Goal: Task Accomplishment & Management: Use online tool/utility

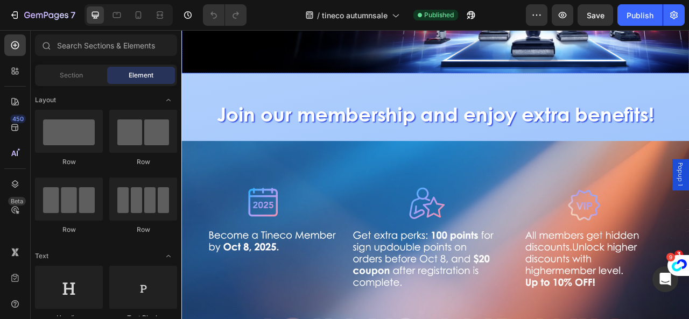
scroll to position [162, 0]
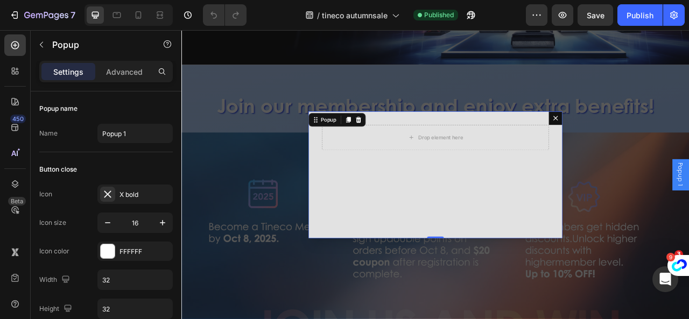
click at [407, 141] on div "Dialog content" at bounding box center [406, 144] width 13 height 13
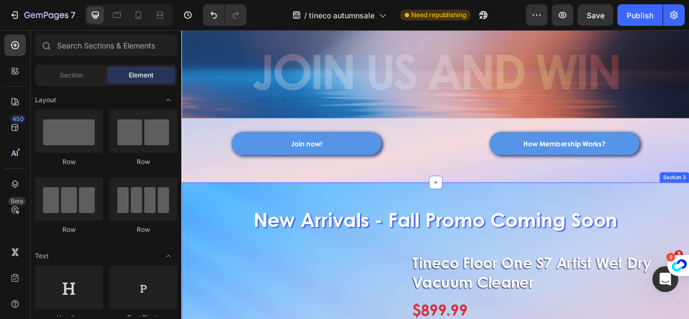
scroll to position [215, 0]
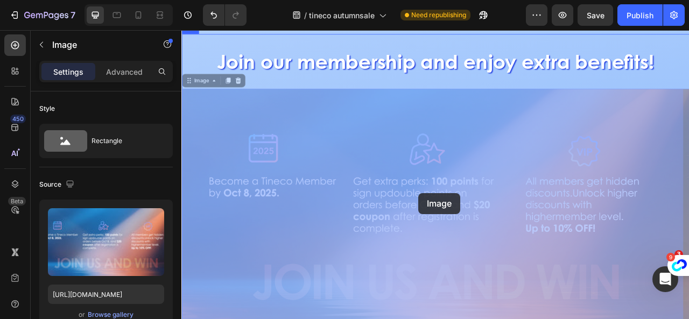
drag, startPoint x: 562, startPoint y: 237, endPoint x: 493, endPoint y: 238, distance: 69.5
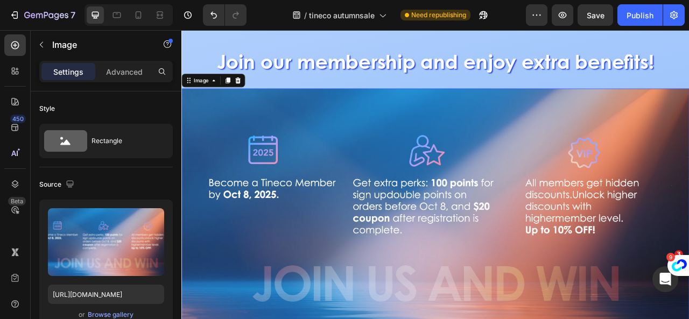
click at [483, 238] on img at bounding box center [505, 257] width 646 height 307
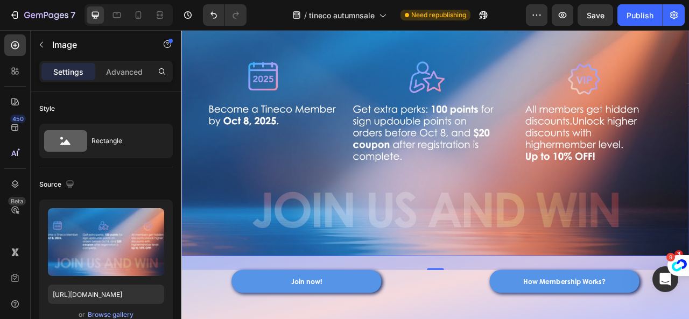
scroll to position [377, 0]
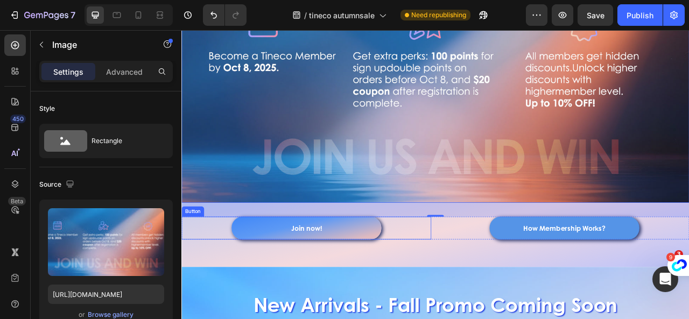
click at [419, 276] on link "Join now!" at bounding box center [340, 282] width 191 height 29
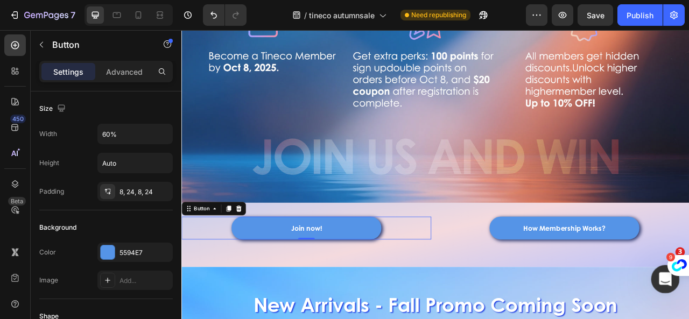
click at [667, 284] on icon "打开 Intercom Messenger" at bounding box center [665, 278] width 18 height 18
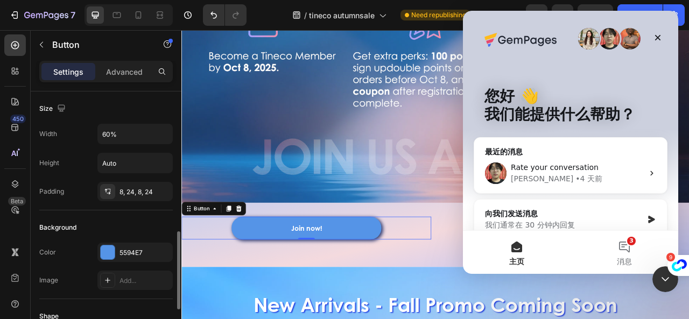
scroll to position [108, 0]
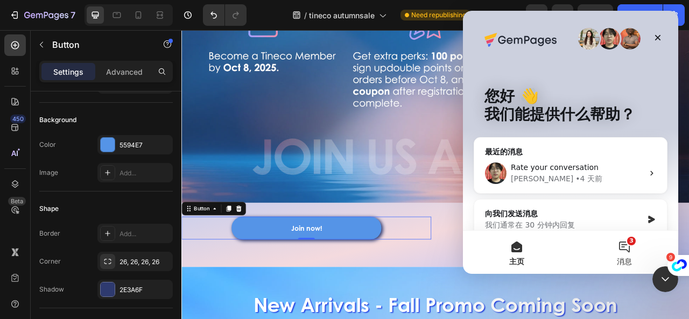
click at [624, 249] on button "3 消息" at bounding box center [625, 252] width 108 height 43
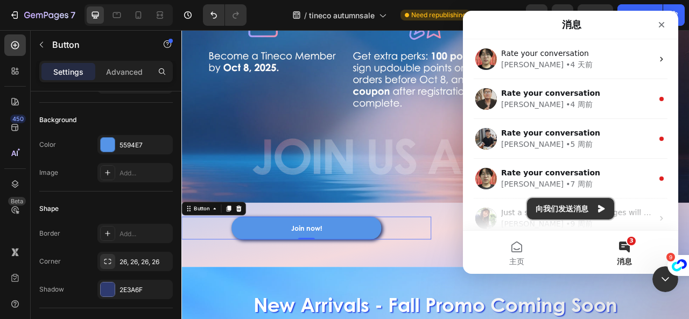
click at [567, 211] on button "向我们发送消息" at bounding box center [570, 209] width 87 height 22
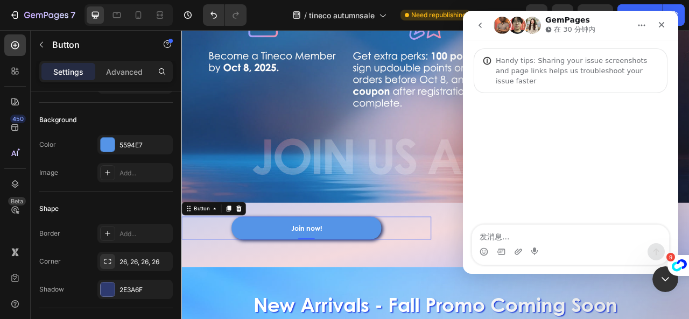
click at [506, 234] on textarea "发消息..." at bounding box center [570, 234] width 197 height 18
type textarea "hello"
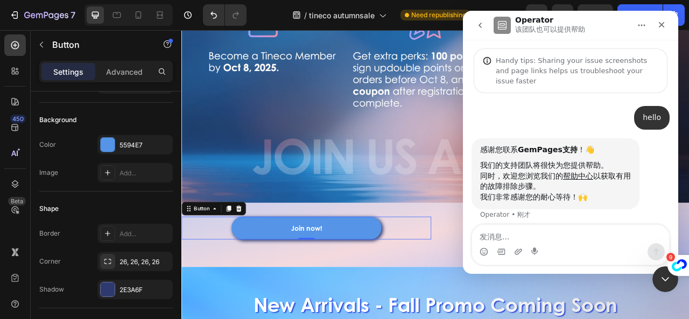
scroll to position [5, 0]
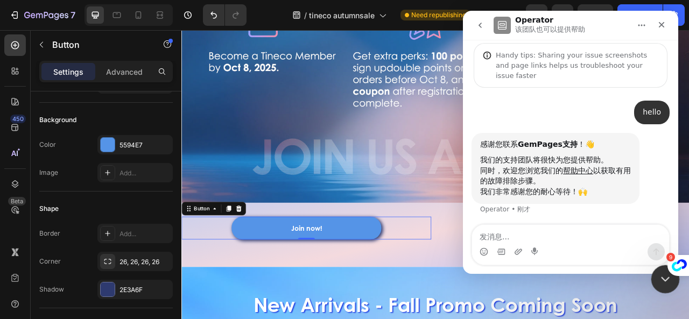
click at [661, 278] on icon "关闭 Intercom Messenger" at bounding box center [664, 277] width 13 height 13
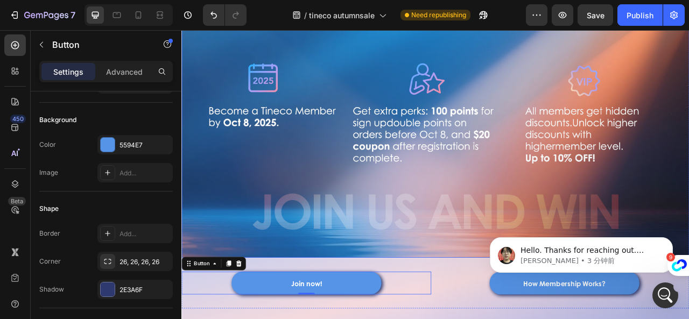
scroll to position [215, 0]
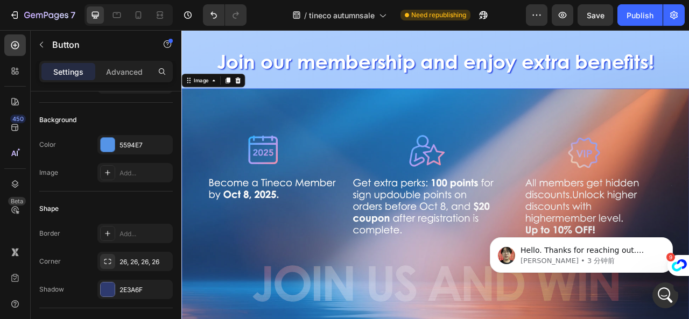
click at [353, 238] on img at bounding box center [505, 257] width 646 height 307
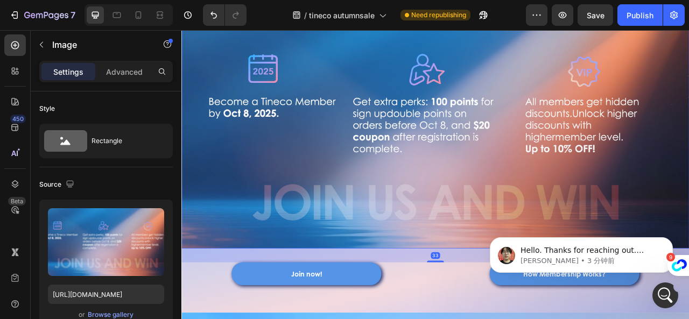
scroll to position [431, 0]
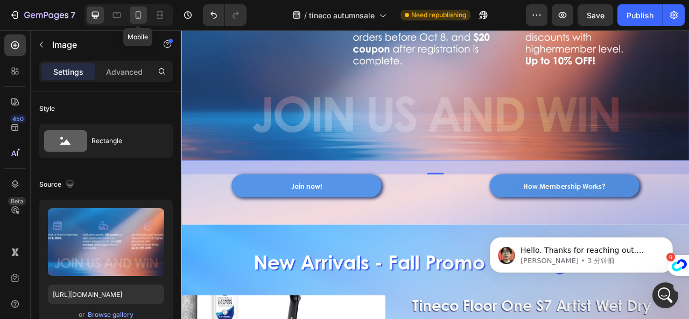
click at [143, 15] on icon at bounding box center [138, 15] width 11 height 11
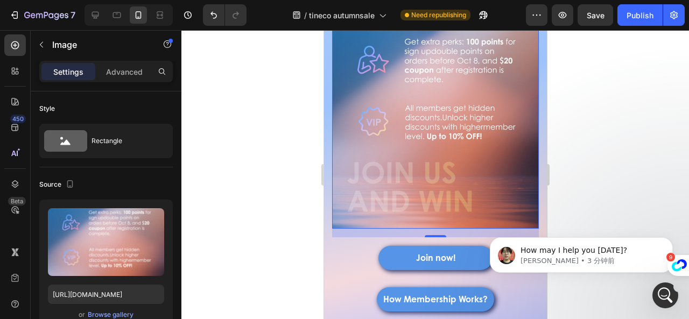
scroll to position [79, 0]
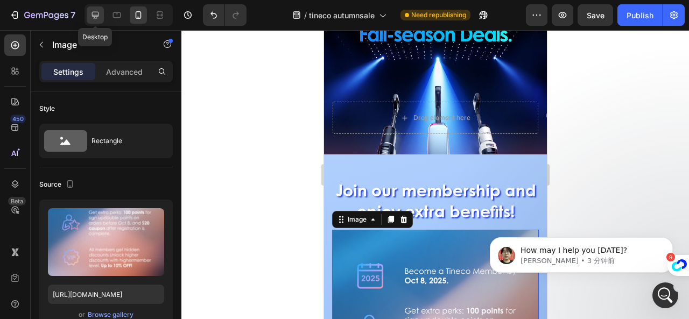
click at [96, 12] on icon at bounding box center [95, 15] width 11 height 11
type input "[URL][DOMAIN_NAME]"
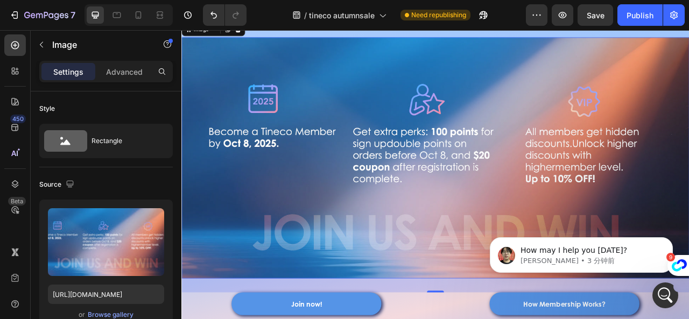
scroll to position [414, 0]
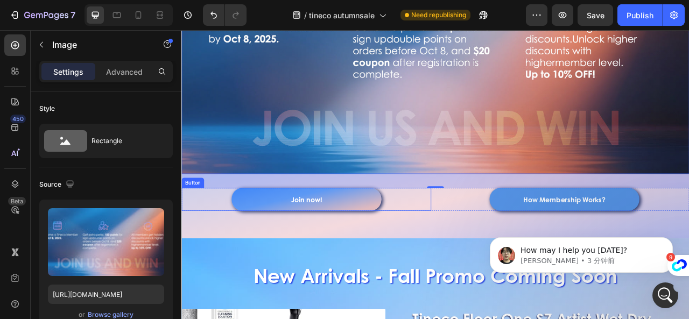
click at [413, 245] on link "Join now!" at bounding box center [340, 245] width 191 height 29
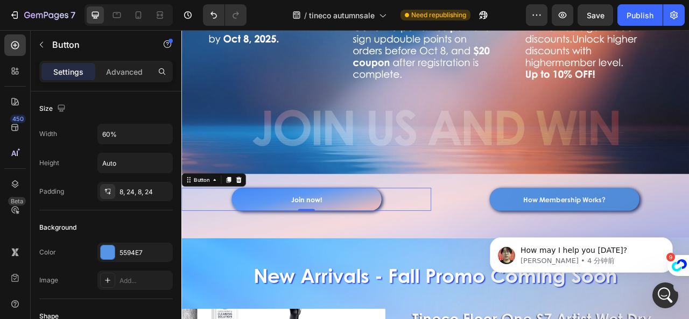
click at [290, 234] on link "Join now!" at bounding box center [340, 245] width 191 height 29
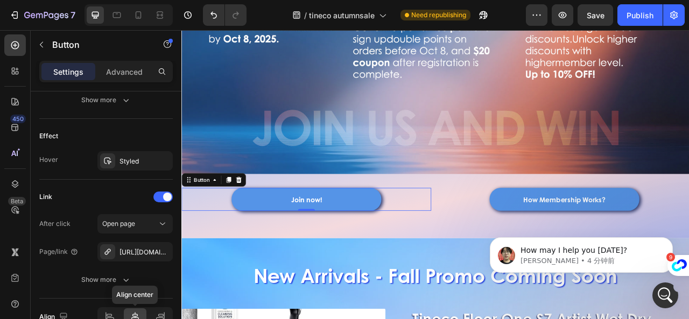
scroll to position [595, 0]
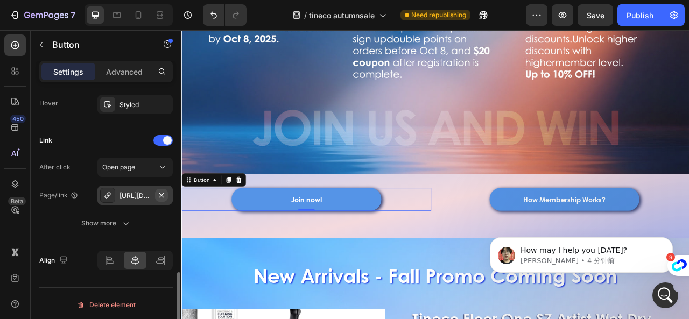
click at [161, 193] on icon "button" at bounding box center [161, 195] width 4 height 4
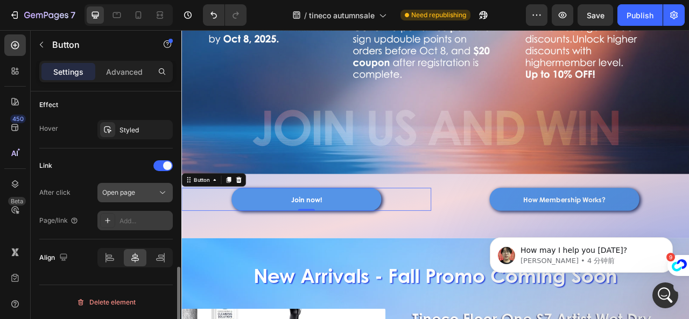
scroll to position [567, 0]
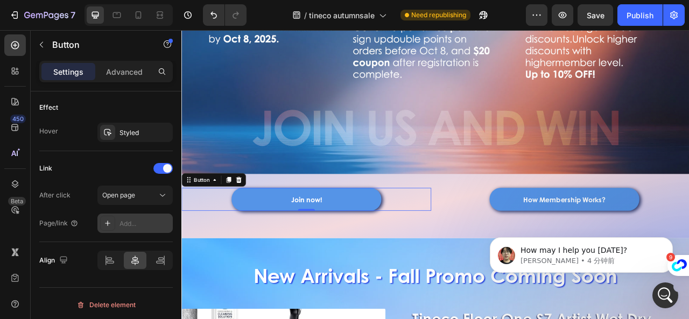
click at [118, 219] on div "Add..." at bounding box center [134, 223] width 75 height 19
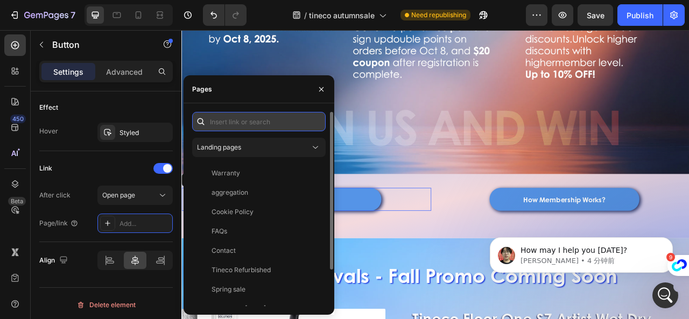
click at [238, 129] on input "text" at bounding box center [259, 121] width 134 height 19
paste input "/account/login"
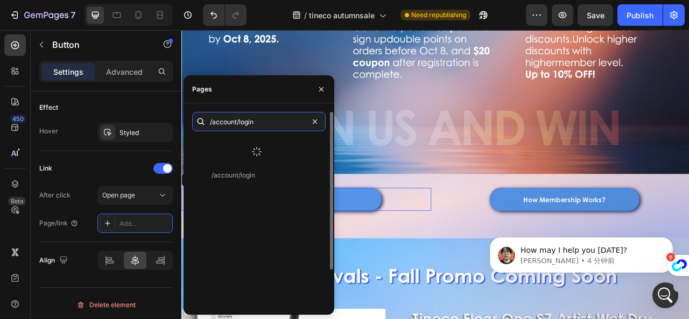
type input "/account/login"
click at [268, 147] on div at bounding box center [256, 152] width 129 height 28
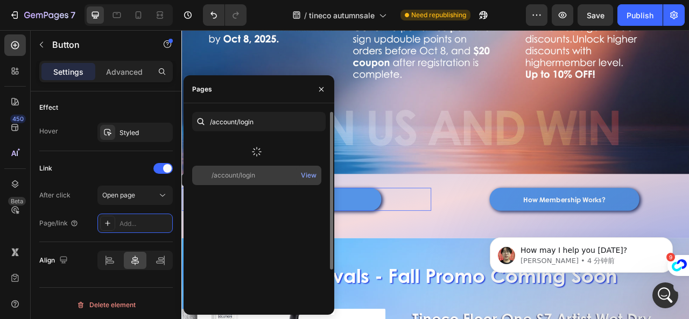
click at [241, 176] on div "/account/login" at bounding box center [234, 176] width 44 height 10
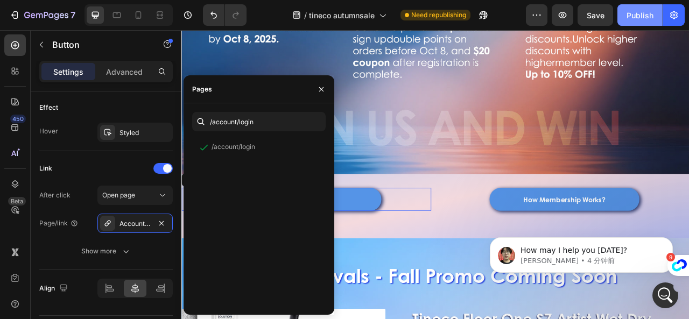
click at [640, 11] on div "Publish" at bounding box center [640, 15] width 27 height 11
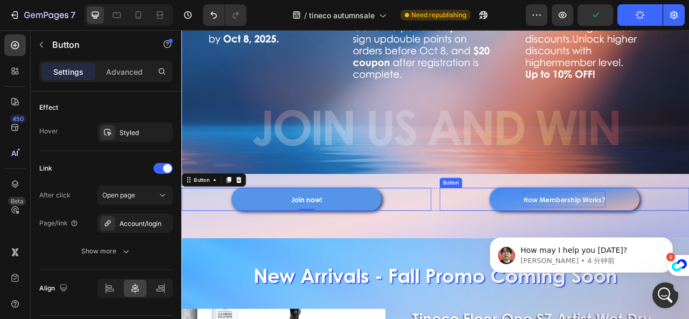
click at [689, 240] on strong "How Membership Works?" at bounding box center [669, 246] width 104 height 12
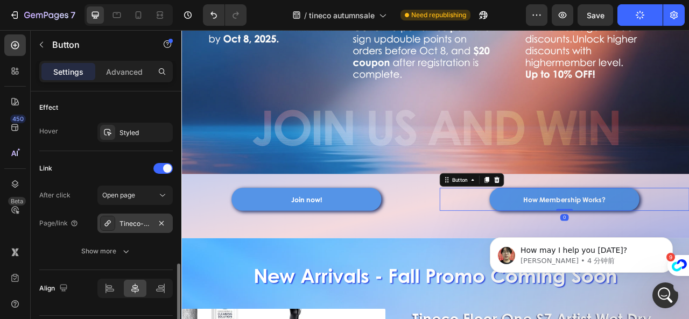
click at [114, 219] on div at bounding box center [107, 223] width 15 height 15
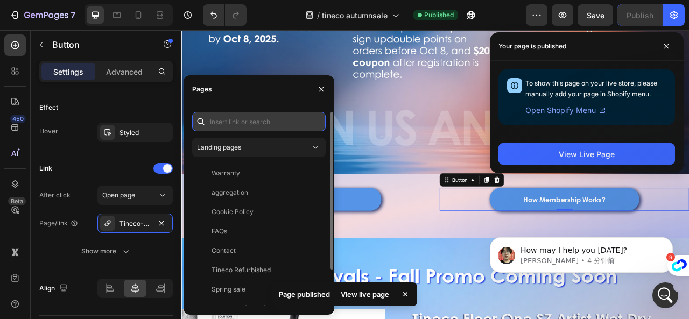
click at [249, 124] on input "text" at bounding box center [259, 121] width 134 height 19
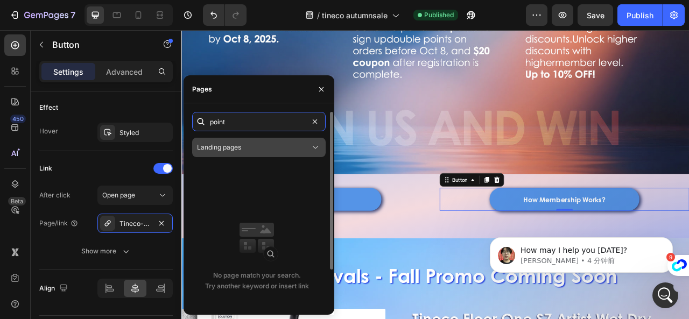
type input "point"
click at [244, 151] on div "Landing pages" at bounding box center [253, 148] width 113 height 10
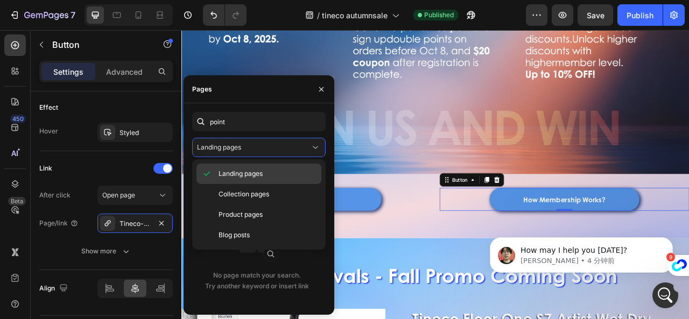
click at [254, 173] on span "Landing pages" at bounding box center [241, 174] width 44 height 10
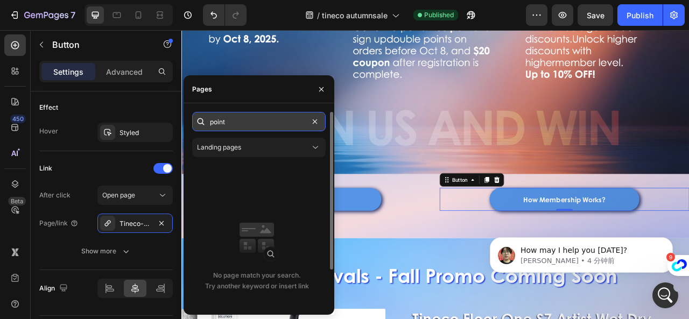
click at [246, 126] on input "point" at bounding box center [259, 121] width 134 height 19
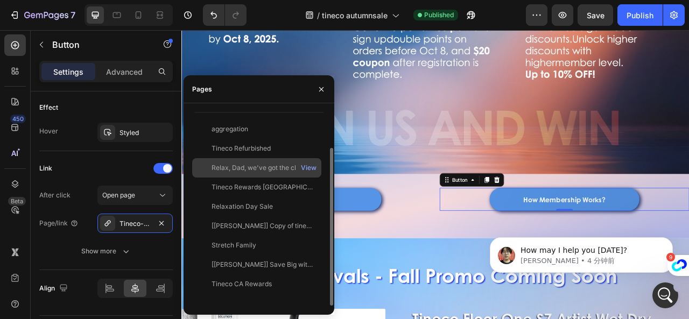
scroll to position [0, 0]
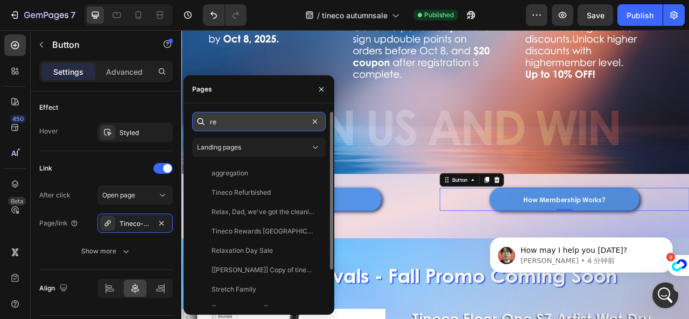
paste input "tineco-points-program"
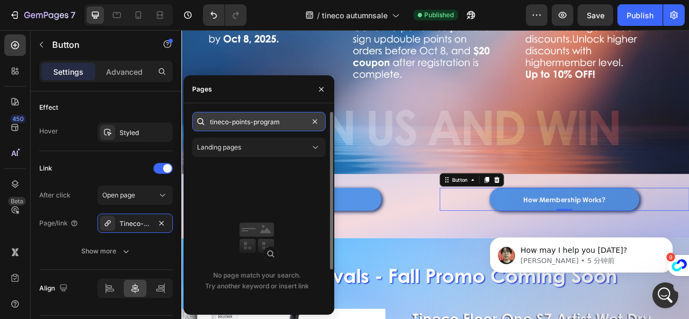
click at [242, 121] on input "tineco-points-program" at bounding box center [259, 121] width 134 height 19
paste input "/pages/"
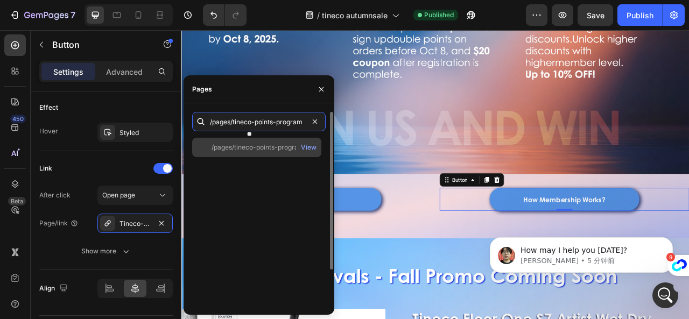
type input "/pages/tineco-points-program"
click at [237, 151] on div "/pages/tineco-points-program" at bounding box center [258, 148] width 93 height 10
click at [268, 148] on div "/pages/tineco-points-program" at bounding box center [258, 148] width 93 height 10
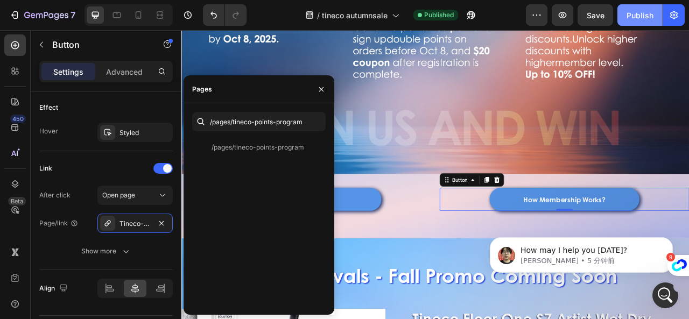
click at [640, 14] on div "Publish" at bounding box center [640, 15] width 27 height 11
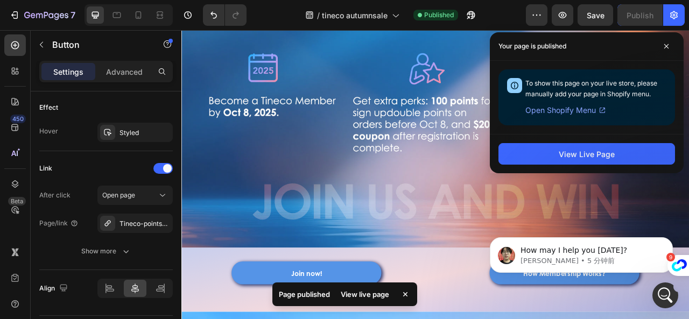
scroll to position [252, 0]
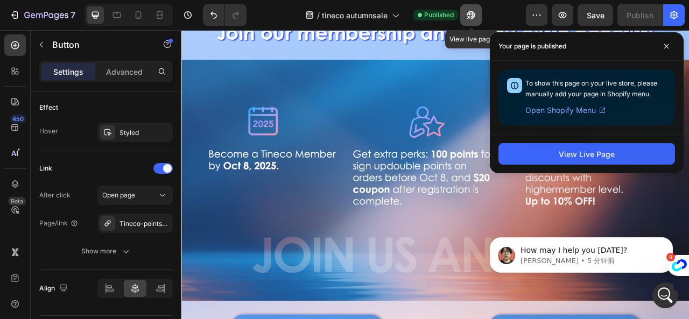
click at [468, 12] on icon "button" at bounding box center [471, 15] width 11 height 11
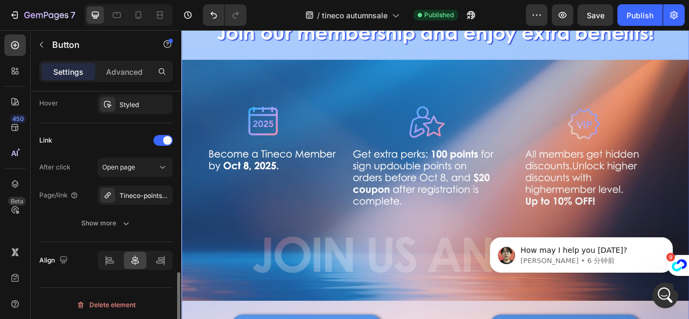
scroll to position [414, 0]
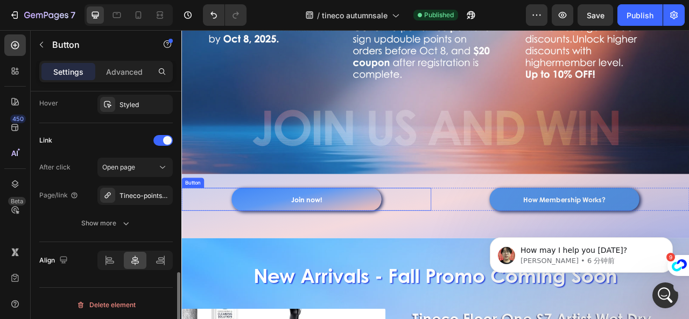
click at [305, 244] on button "Join now!" at bounding box center [340, 245] width 191 height 29
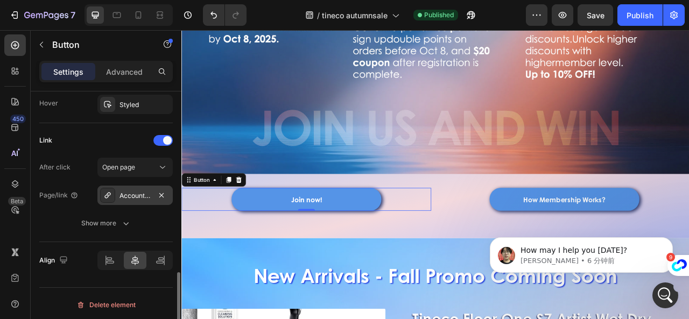
click at [138, 192] on div "Account/login" at bounding box center [135, 196] width 31 height 10
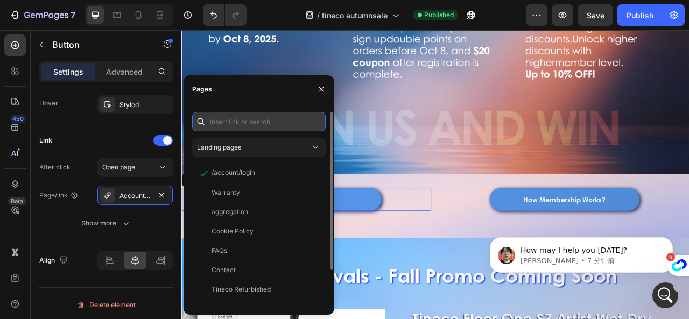
click at [231, 123] on input "text" at bounding box center [259, 121] width 134 height 19
paste input "[URL][DOMAIN_NAME]"
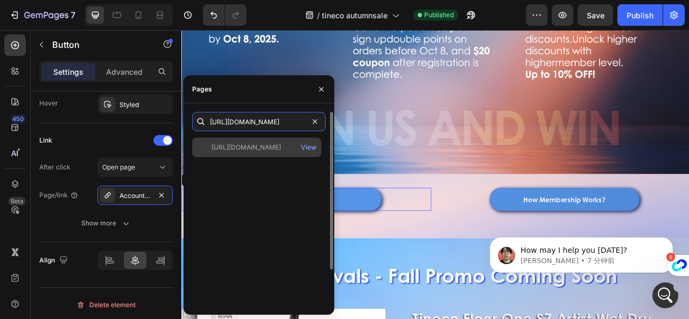
type input "[URL][DOMAIN_NAME]"
click at [245, 145] on div "[URL][DOMAIN_NAME]" at bounding box center [246, 148] width 69 height 10
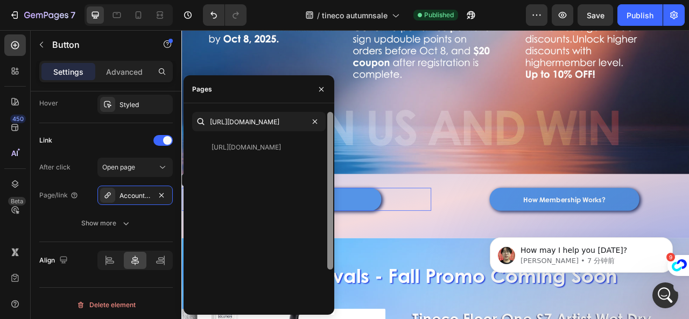
scroll to position [0, 0]
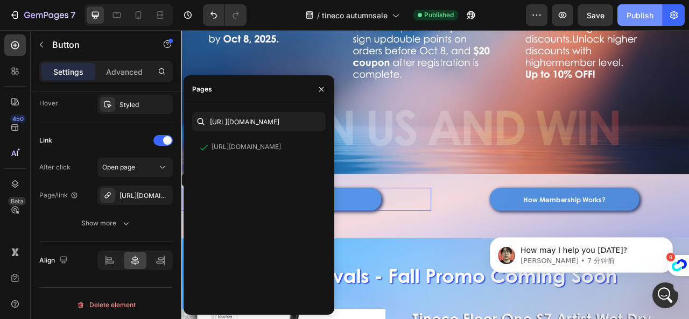
click at [639, 15] on div "Publish" at bounding box center [640, 15] width 27 height 11
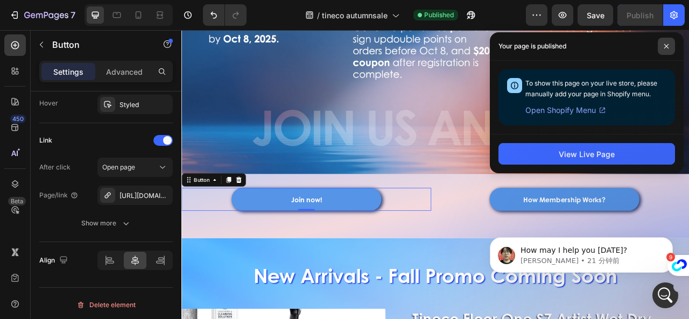
click at [664, 45] on icon at bounding box center [666, 46] width 5 height 5
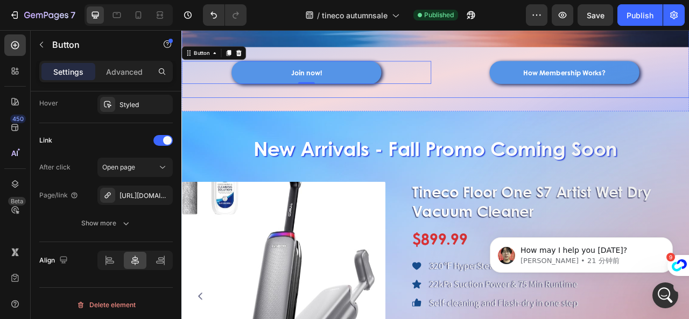
scroll to position [629, 0]
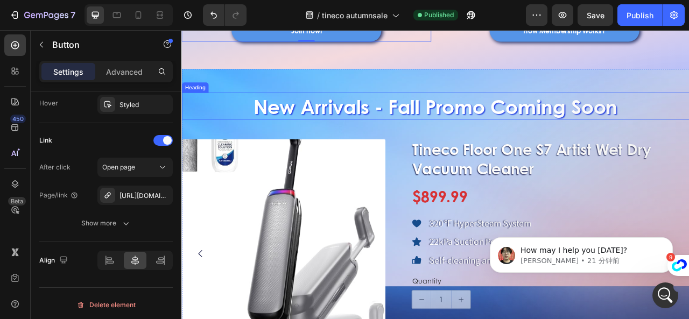
click at [568, 117] on h2 "New Arrivals - Fall Promo Coming Soon" at bounding box center [505, 127] width 646 height 34
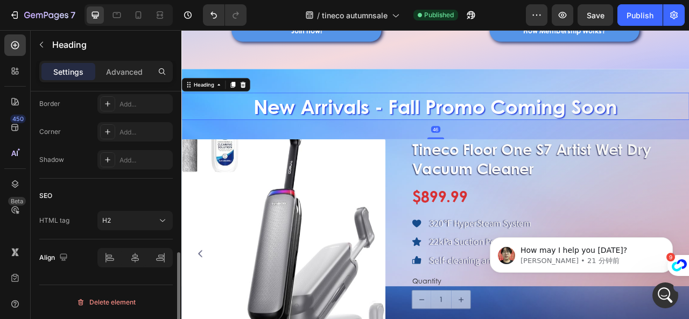
scroll to position [0, 0]
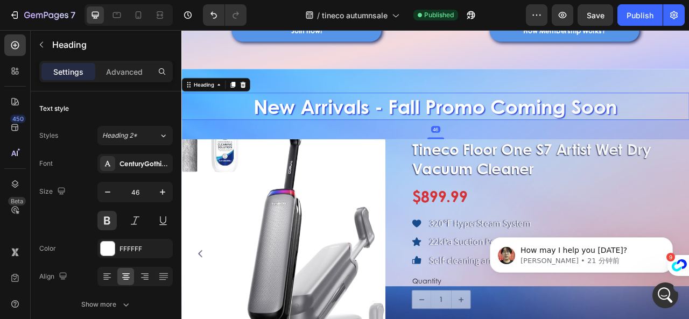
click at [407, 126] on h2 "New Arrivals - Fall Promo Coming Soon" at bounding box center [505, 127] width 646 height 34
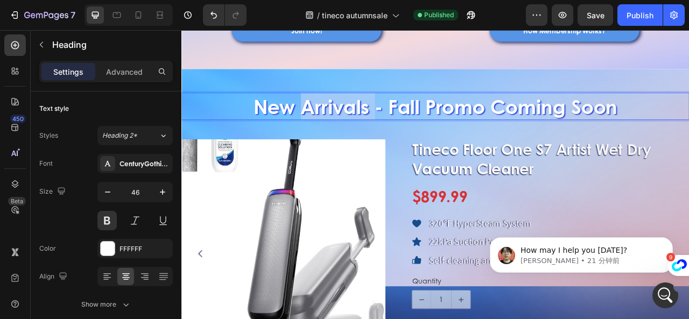
click at [407, 126] on p "New Arrivals - Fall Promo Coming Soon" at bounding box center [505, 127] width 644 height 32
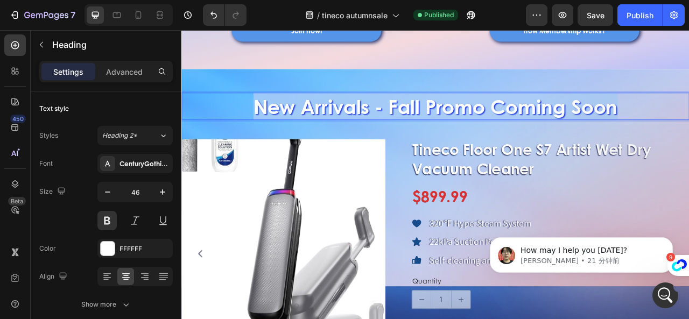
click at [407, 126] on p "New Arrivals - Fall Promo Coming Soon" at bounding box center [505, 127] width 644 height 32
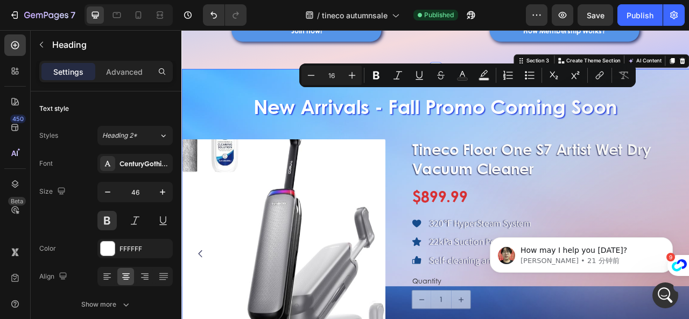
click at [529, 163] on div "New Arrivals - Fall Promo Coming Soon Heading Product Images Tineco Floor One S…" at bounding box center [505, 286] width 646 height 379
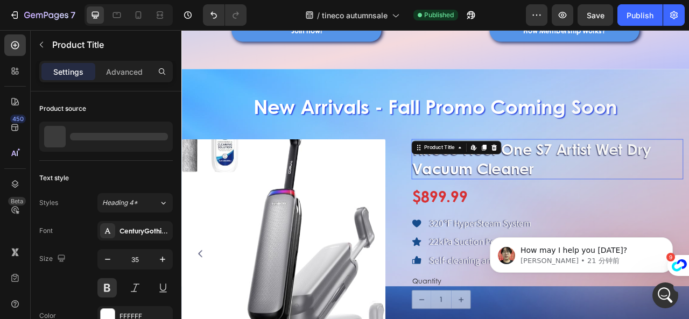
click at [556, 185] on h1 "Tineco Floor One S7 Artist Wet Dry Vacuum Cleaner" at bounding box center [647, 194] width 346 height 51
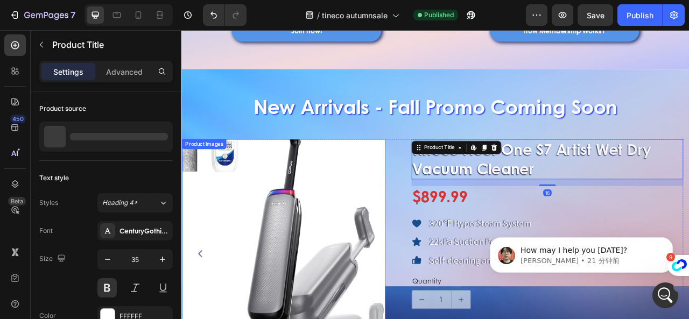
click at [270, 214] on img at bounding box center [311, 298] width 259 height 259
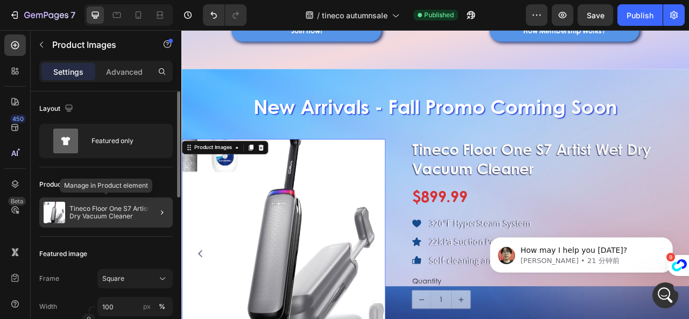
click at [114, 213] on p "Tineco Floor One S7 Artist Wet Dry Vacuum Cleaner" at bounding box center [118, 212] width 99 height 15
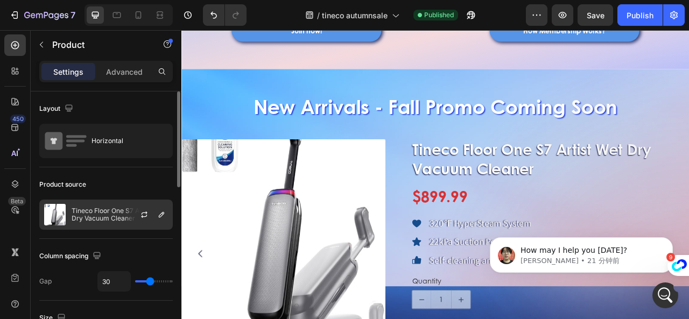
click at [108, 214] on p "Tineco Floor One S7 Artist Wet Dry Vacuum Cleaner" at bounding box center [120, 214] width 96 height 15
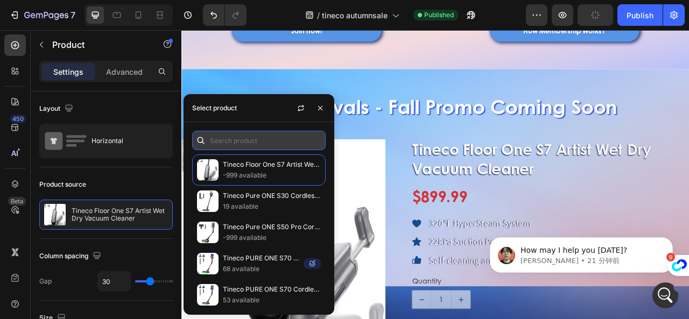
click at [249, 138] on input "text" at bounding box center [259, 140] width 134 height 19
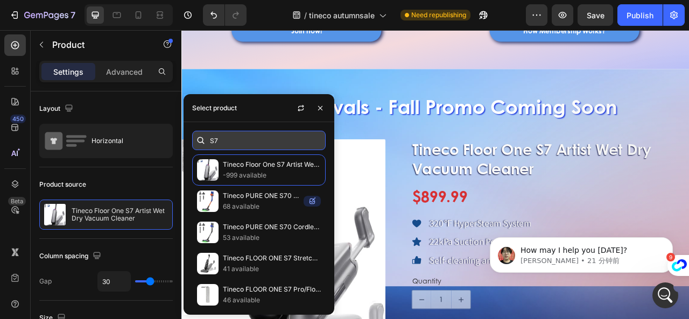
click at [235, 142] on input "S7" at bounding box center [259, 140] width 134 height 19
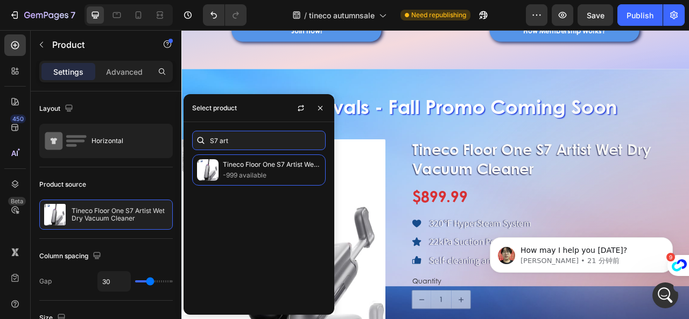
type input "S7 art"
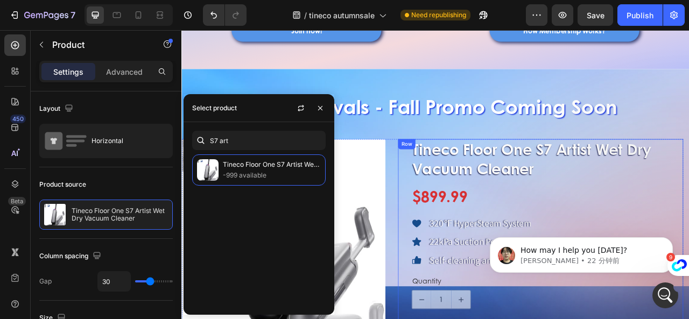
click at [466, 254] on div "Tineco Floor One S7 Artist Wet Dry Vacuum Cleaner Product Title $899.99 Product…" at bounding box center [638, 315] width 363 height 292
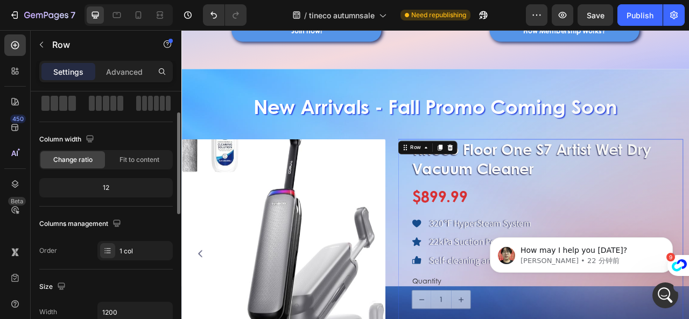
scroll to position [162, 0]
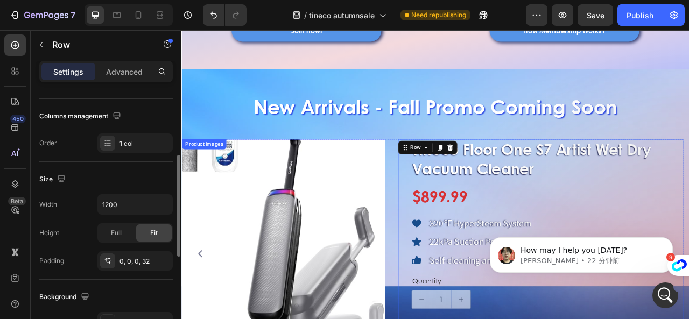
click at [392, 194] on img at bounding box center [311, 298] width 259 height 259
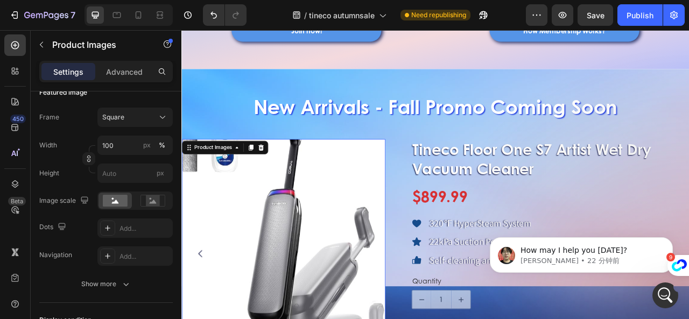
scroll to position [0, 0]
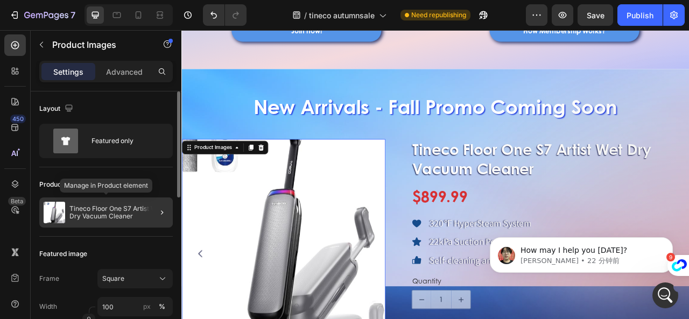
click at [90, 207] on p "Tineco Floor One S7 Artist Wet Dry Vacuum Cleaner" at bounding box center [118, 212] width 99 height 15
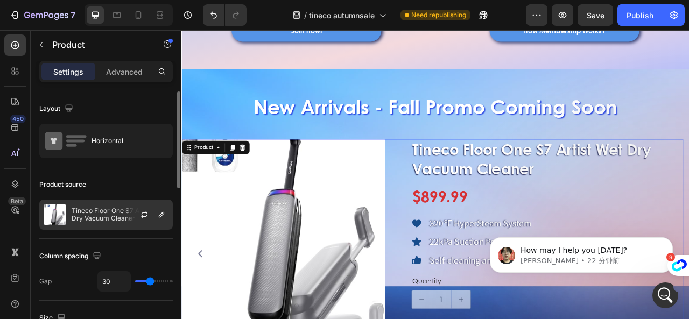
click at [96, 220] on p "Tineco Floor One S7 Artist Wet Dry Vacuum Cleaner" at bounding box center [120, 214] width 96 height 15
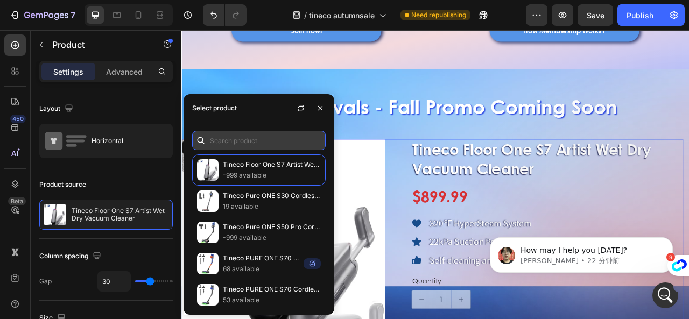
click at [269, 143] on input "text" at bounding box center [259, 140] width 134 height 19
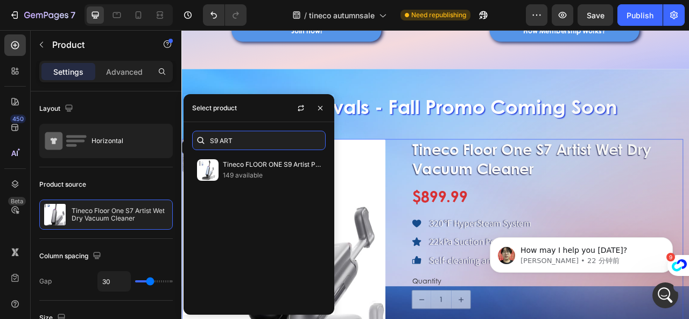
type input "S9 ART"
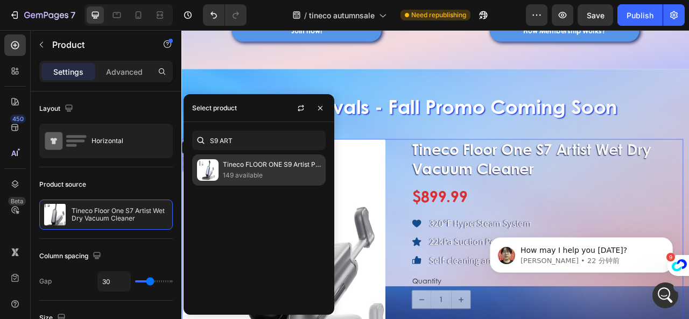
click at [271, 168] on p "Tineco FLOOR ONE S9 Artist Pro Wet Dry Vacuum Cleaner" at bounding box center [272, 164] width 98 height 11
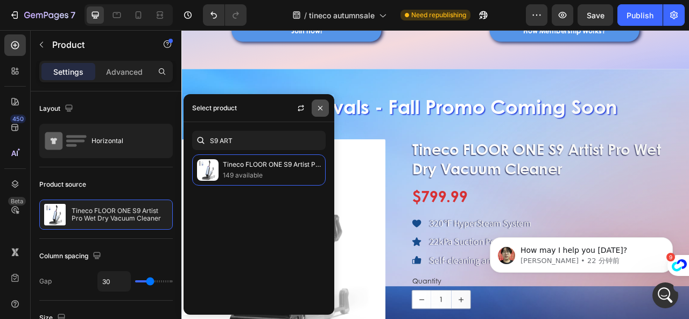
click at [322, 106] on icon "button" at bounding box center [320, 108] width 9 height 9
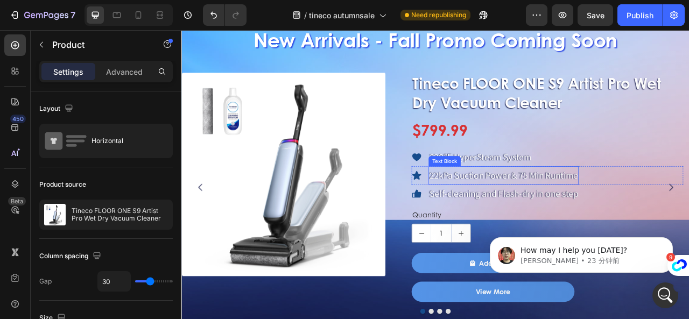
scroll to position [683, 0]
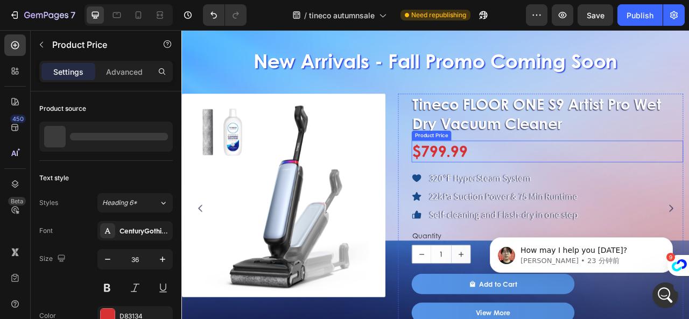
click at [574, 185] on div "$799.99" at bounding box center [647, 184] width 346 height 27
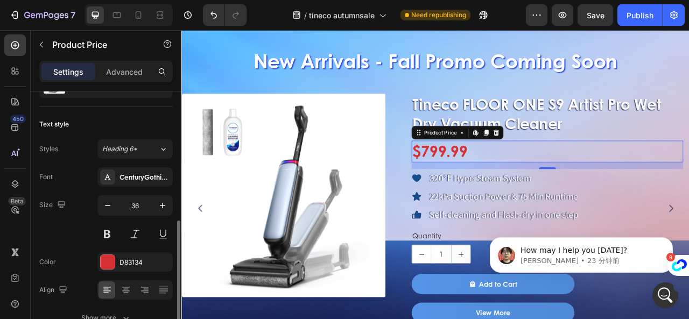
scroll to position [108, 0]
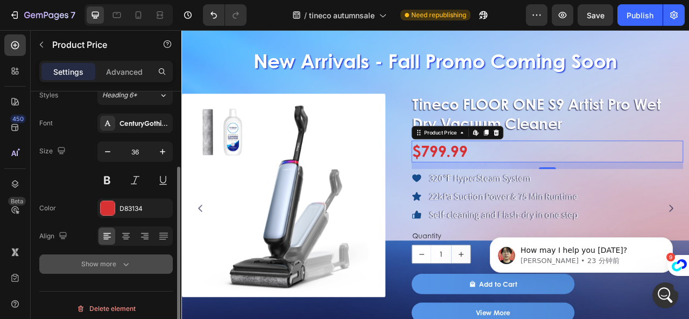
click at [90, 264] on div "Show more" at bounding box center [106, 264] width 50 height 11
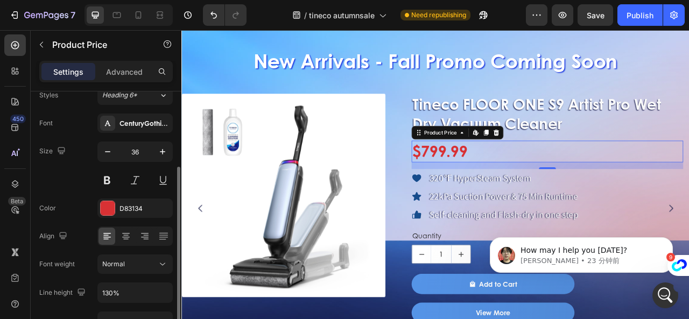
scroll to position [255, 0]
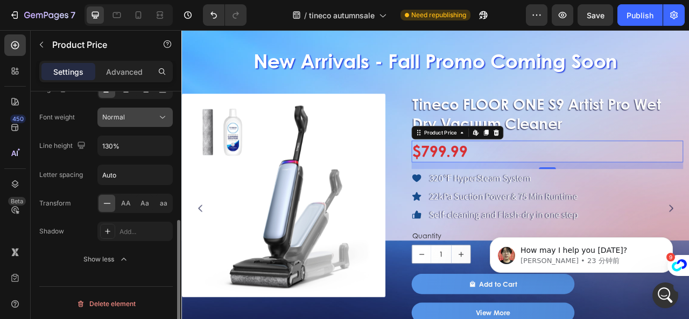
click at [127, 112] on div "Normal" at bounding box center [135, 117] width 66 height 11
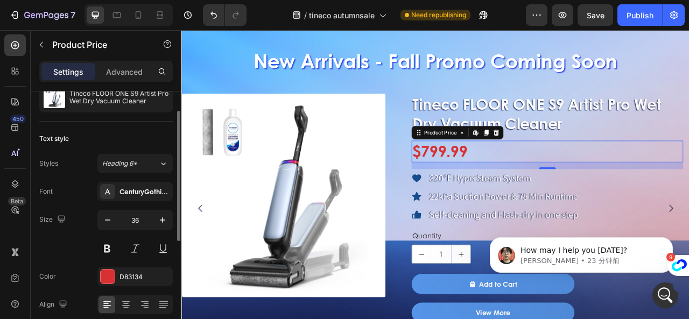
scroll to position [0, 0]
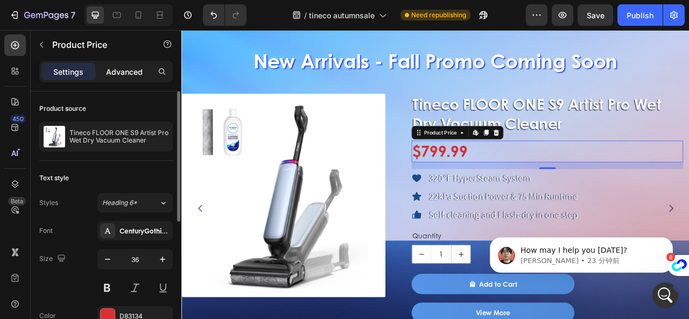
click at [138, 68] on p "Advanced" at bounding box center [124, 71] width 37 height 11
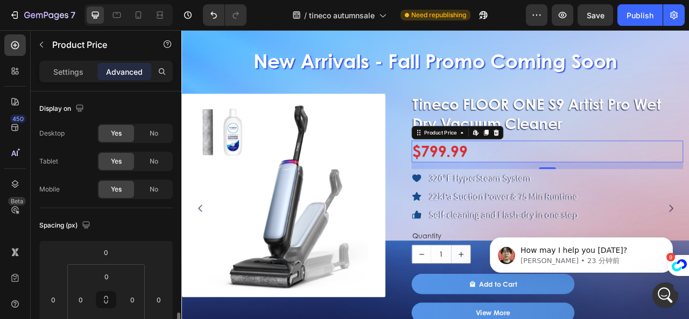
scroll to position [269, 0]
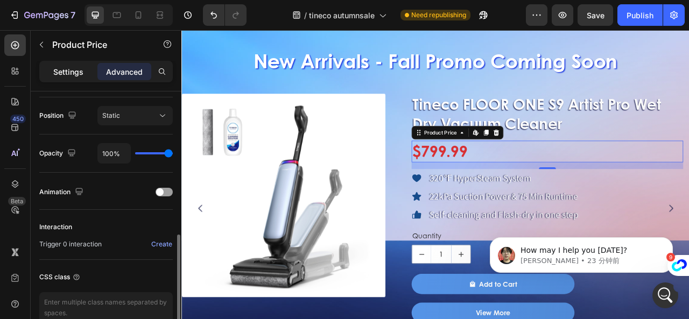
click at [63, 68] on p "Settings" at bounding box center [68, 71] width 30 height 11
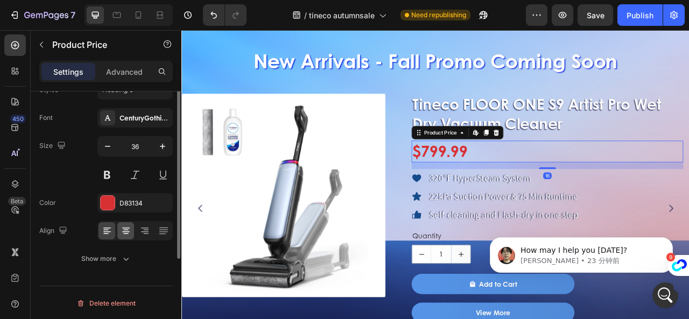
scroll to position [0, 0]
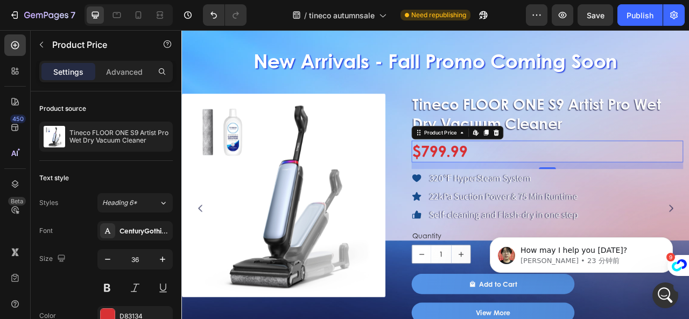
click at [512, 182] on div "$799.99" at bounding box center [647, 184] width 346 height 27
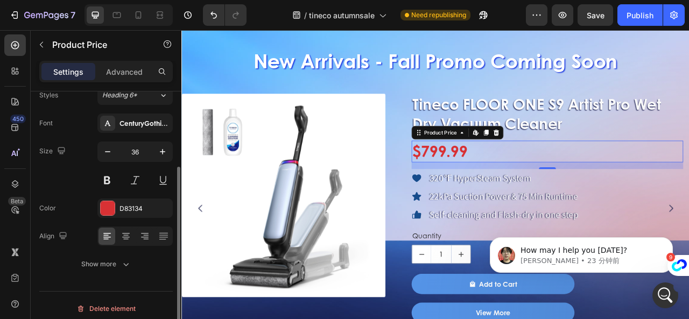
scroll to position [113, 0]
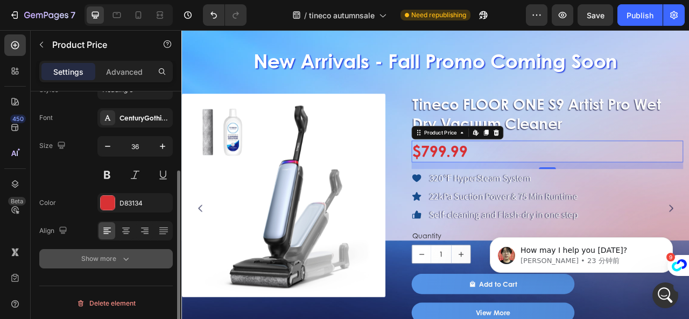
click at [123, 258] on icon "button" at bounding box center [126, 259] width 11 height 11
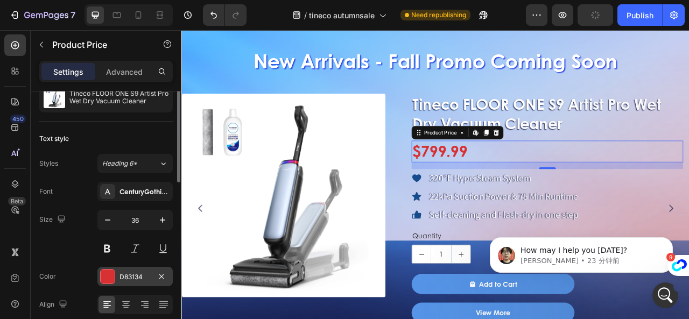
scroll to position [0, 0]
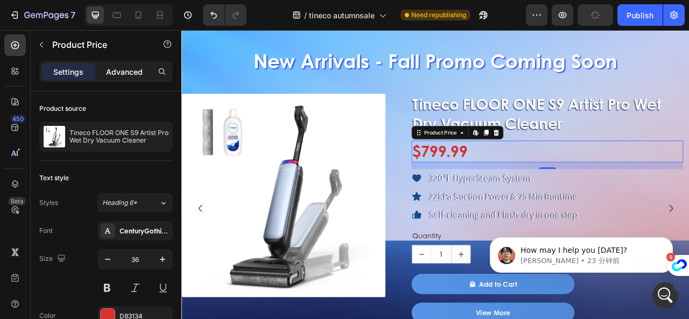
click at [131, 67] on p "Advanced" at bounding box center [124, 71] width 37 height 11
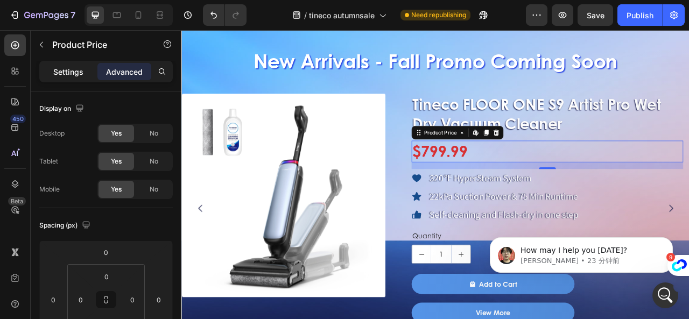
click at [73, 75] on p "Settings" at bounding box center [68, 71] width 30 height 11
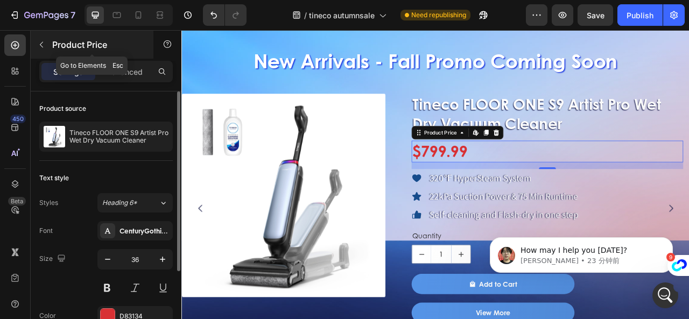
click at [41, 40] on icon "button" at bounding box center [41, 44] width 9 height 9
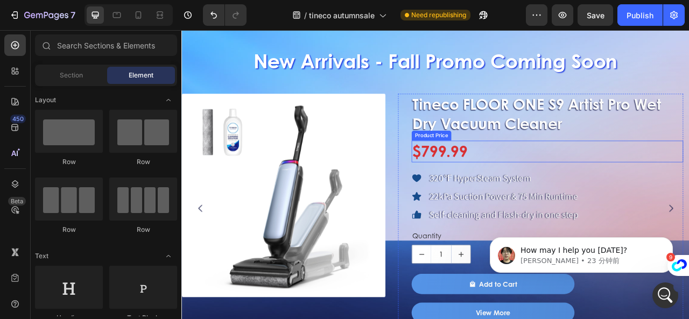
click at [533, 180] on div "$799.99" at bounding box center [647, 184] width 346 height 27
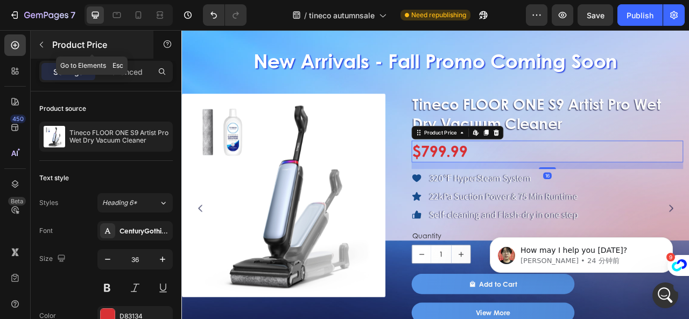
click at [41, 46] on icon "button" at bounding box center [41, 45] width 3 height 6
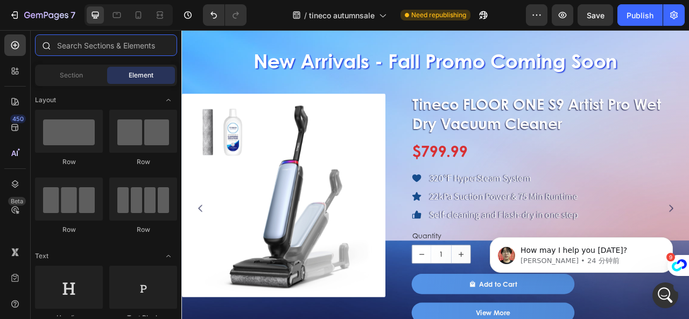
click at [96, 51] on input "text" at bounding box center [106, 45] width 142 height 22
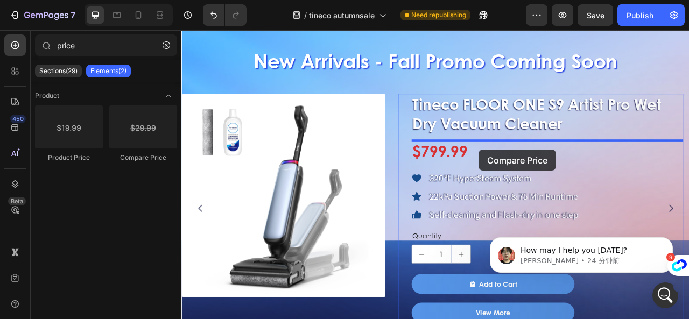
drag, startPoint x: 331, startPoint y: 165, endPoint x: 560, endPoint y: 183, distance: 229.6
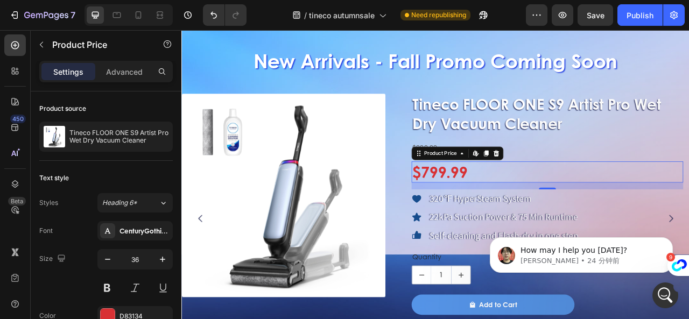
click at [535, 206] on div "$799.99" at bounding box center [647, 210] width 346 height 27
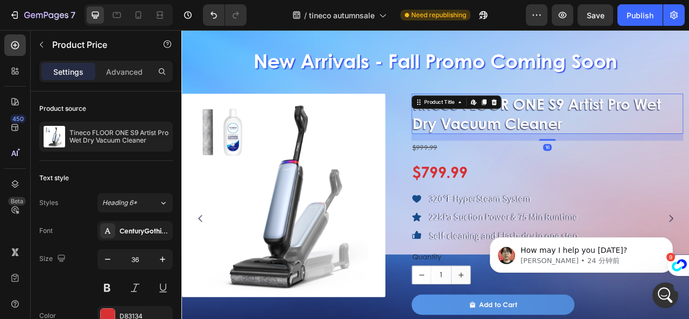
click at [630, 151] on h1 "Tineco FLOOR ONE S9 Artist Pro Wet Dry Vacuum Cleaner" at bounding box center [647, 136] width 346 height 51
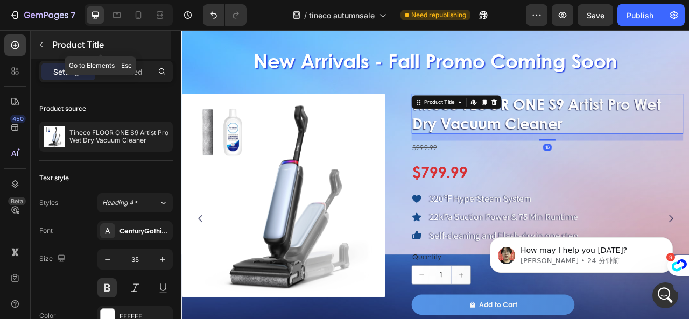
click at [37, 40] on button "button" at bounding box center [41, 44] width 17 height 17
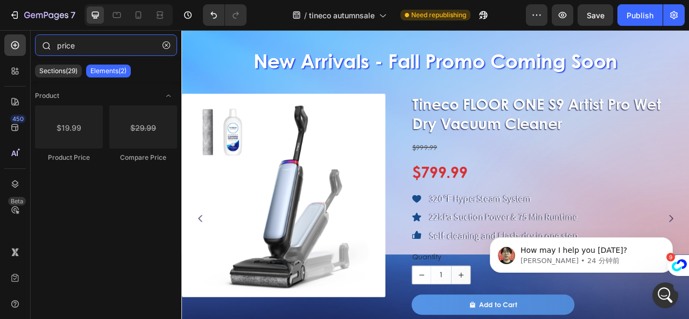
click at [78, 47] on input "price" at bounding box center [106, 45] width 142 height 22
drag, startPoint x: 83, startPoint y: 46, endPoint x: 48, endPoint y: 51, distance: 35.3
click at [48, 51] on div "price" at bounding box center [106, 47] width 151 height 26
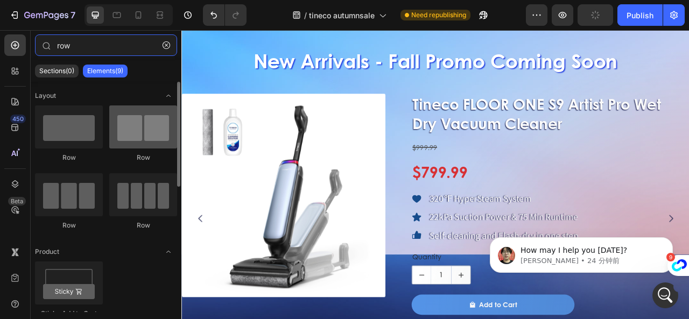
type input "row"
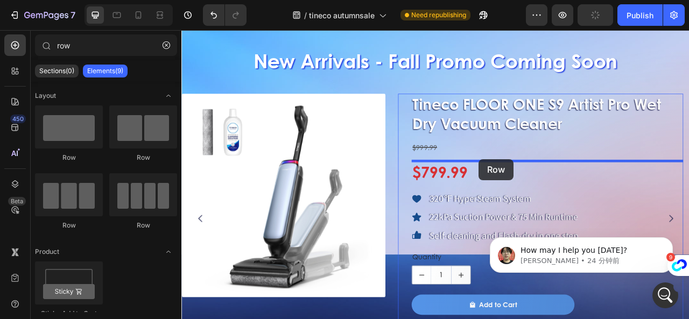
drag, startPoint x: 322, startPoint y: 167, endPoint x: 560, endPoint y: 194, distance: 239.7
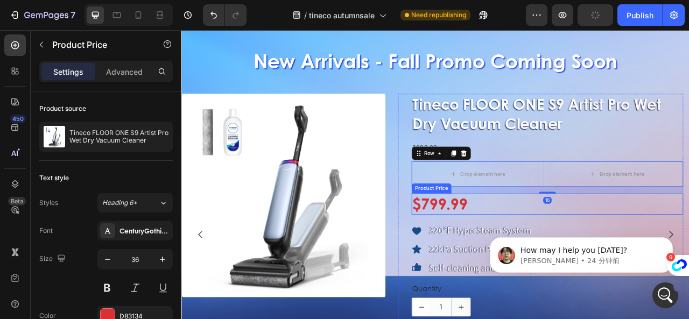
click at [517, 252] on div "$799.99" at bounding box center [647, 251] width 346 height 27
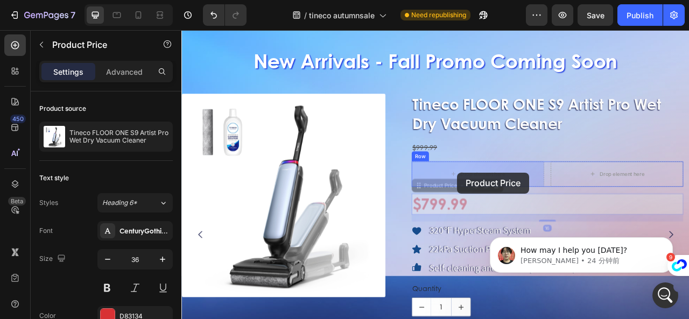
drag, startPoint x: 482, startPoint y: 231, endPoint x: 532, endPoint y: 212, distance: 53.7
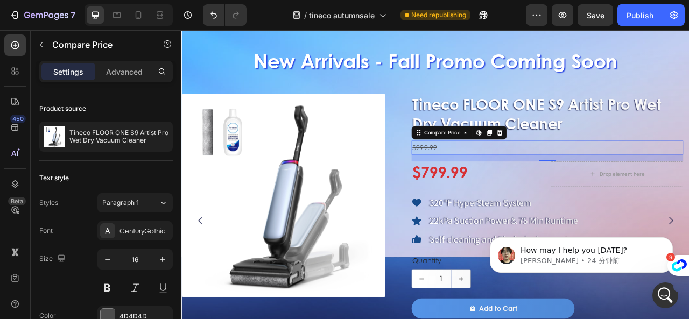
click at [493, 173] on div "$999.99" at bounding box center [647, 180] width 346 height 18
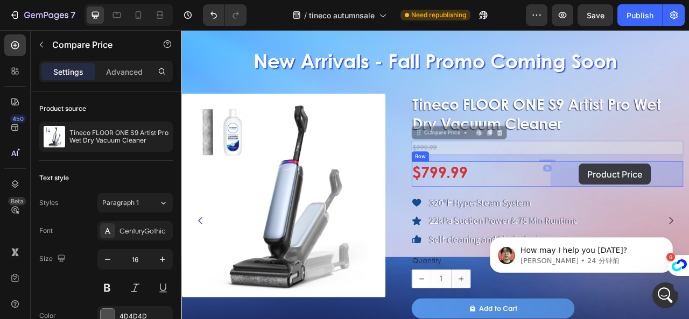
drag, startPoint x: 488, startPoint y: 163, endPoint x: 688, endPoint y: 200, distance: 203.4
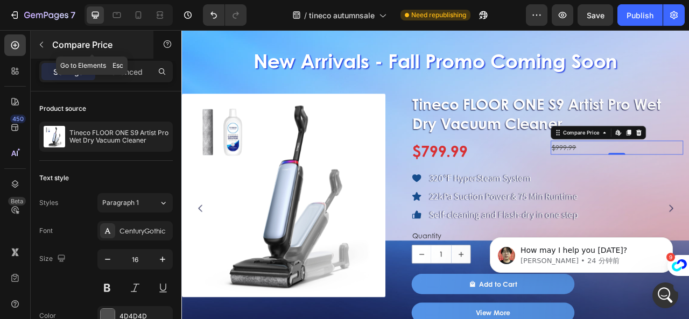
click at [37, 43] on icon "button" at bounding box center [41, 44] width 9 height 9
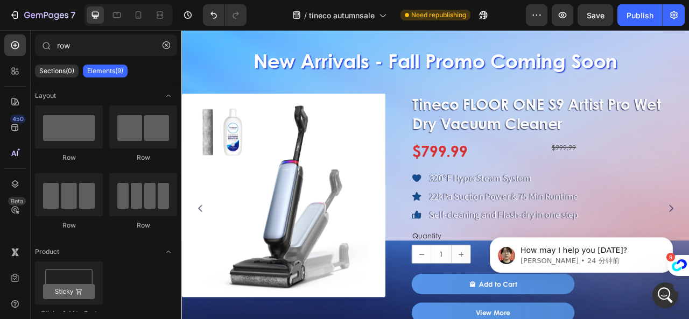
scroll to position [273, 0]
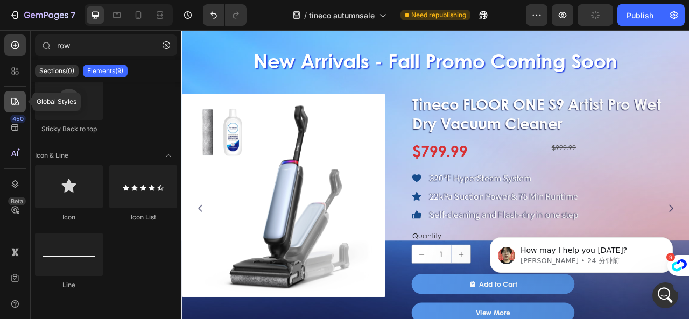
click at [14, 100] on icon at bounding box center [15, 101] width 11 height 11
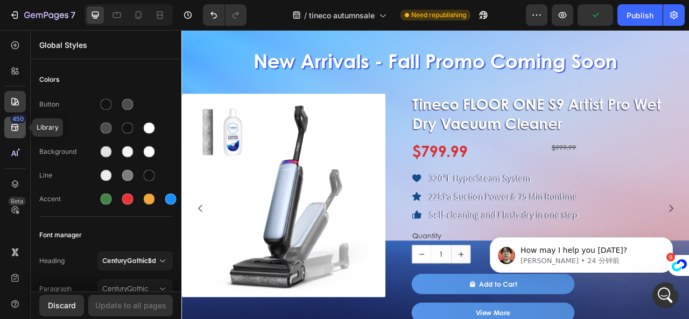
click at [20, 124] on icon at bounding box center [15, 127] width 11 height 11
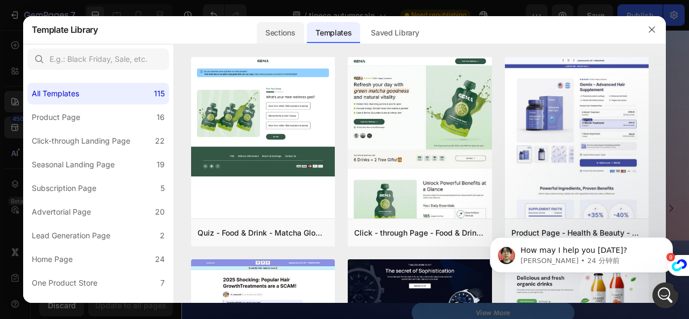
click at [295, 32] on div "Sections" at bounding box center [280, 33] width 47 height 22
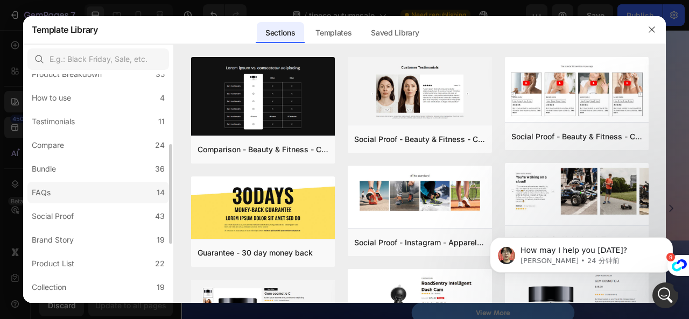
scroll to position [298, 0]
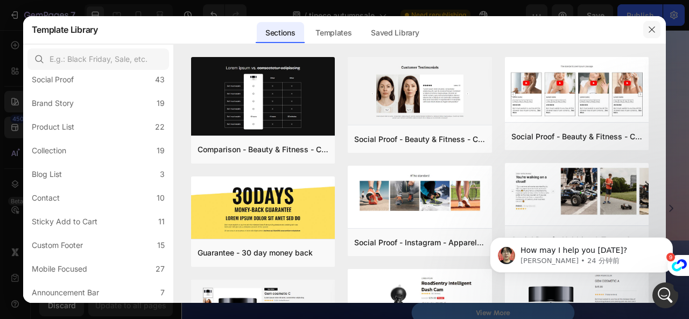
drag, startPoint x: 654, startPoint y: 29, endPoint x: 538, endPoint y: 29, distance: 116.9
click at [654, 29] on icon "button" at bounding box center [652, 29] width 9 height 9
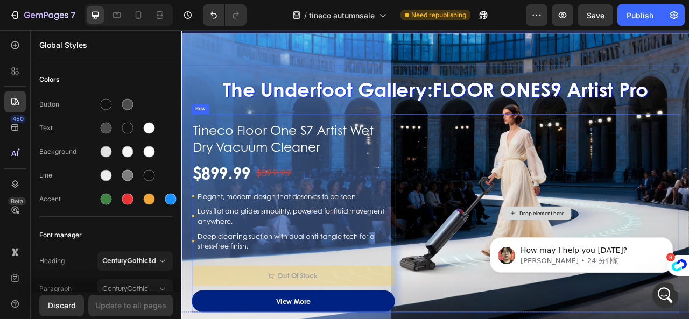
scroll to position [1060, 0]
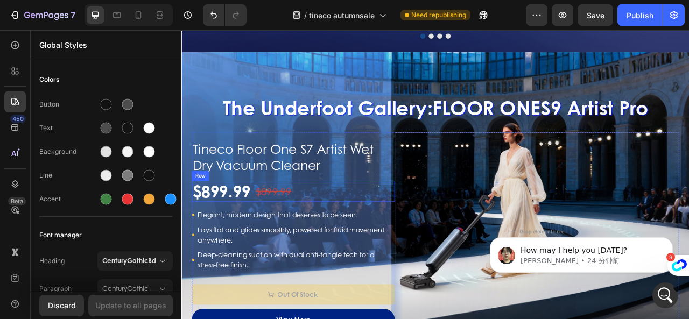
click at [328, 231] on div "$899.99 Product Price Product Price $899.99 Compare Price Compare Price Row" at bounding box center [323, 235] width 259 height 27
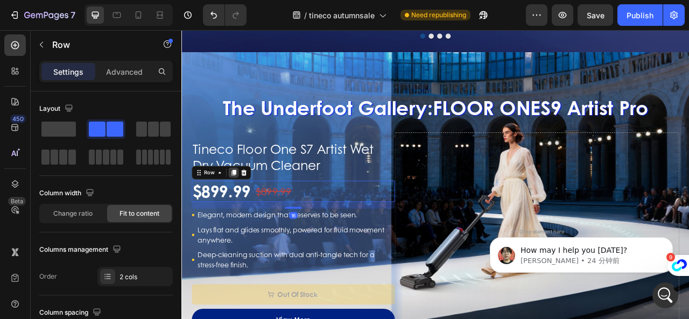
click at [251, 214] on icon at bounding box center [247, 211] width 9 height 9
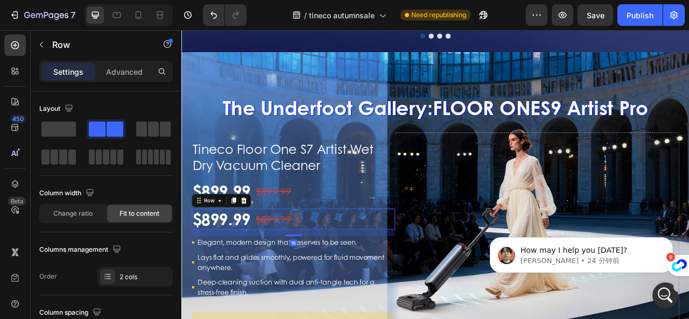
click at [395, 267] on div "$899.99 Product Price Product Price $899.99 Compare Price Compare Price Row 16" at bounding box center [323, 270] width 259 height 27
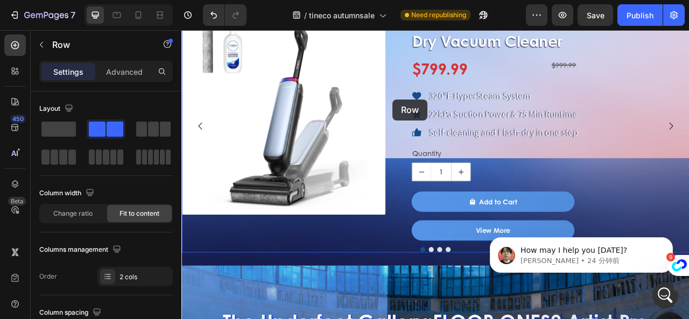
scroll to position [737, 0]
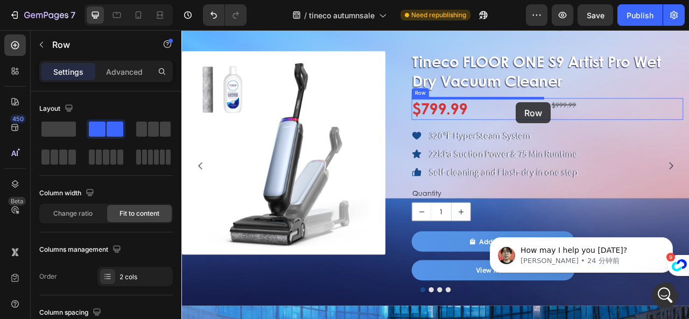
drag, startPoint x: 201, startPoint y: 250, endPoint x: 607, endPoint y: 122, distance: 425.2
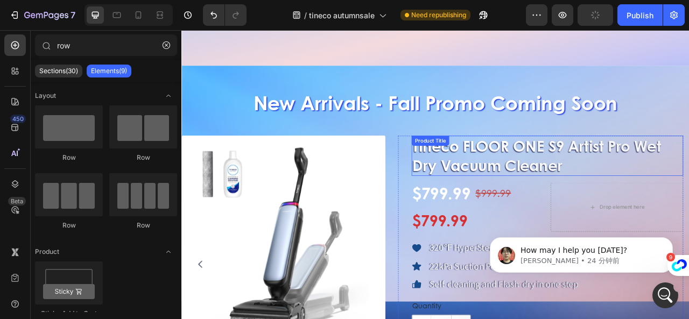
scroll to position [629, 0]
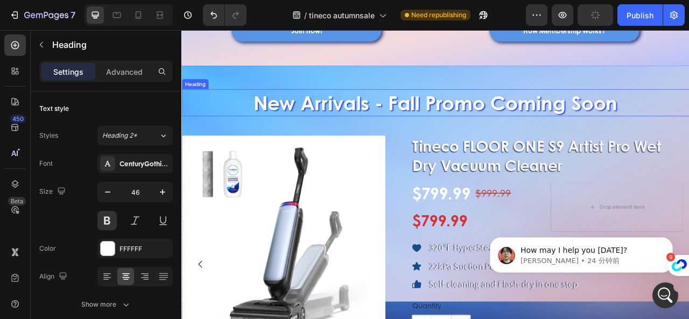
click at [689, 116] on h2 "New Arrivals - Fall Promo Coming Soon" at bounding box center [505, 123] width 646 height 34
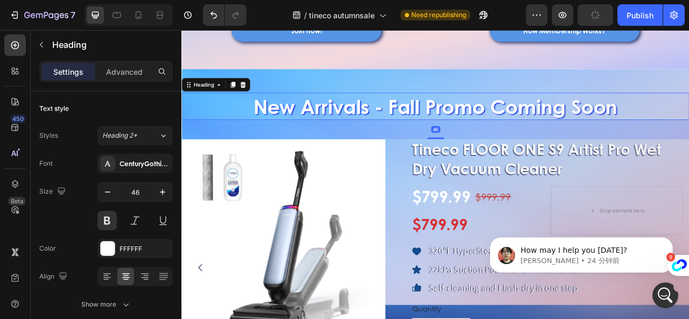
click at [469, 125] on h2 "New Arrivals - Fall Promo Coming Soon" at bounding box center [505, 127] width 646 height 34
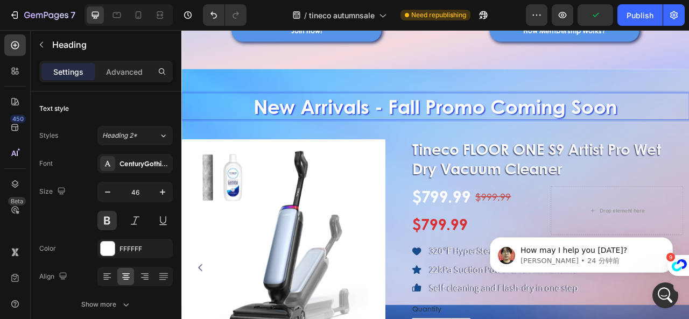
click at [689, 125] on p "New Arrivals - Fall Promo Coming Soon" at bounding box center [505, 127] width 644 height 32
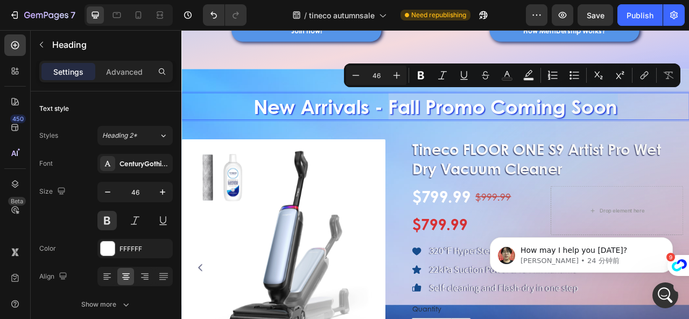
drag, startPoint x: 445, startPoint y: 125, endPoint x: 728, endPoint y: 125, distance: 282.8
click at [689, 125] on p "New Arrivals - Fall Promo Coming Soon" at bounding box center [505, 127] width 644 height 32
copy p "Fall Promo Coming Soon"
click at [590, 129] on p "New Arrivals - Fall Promo Coming Soon" at bounding box center [505, 127] width 644 height 32
drag, startPoint x: 576, startPoint y: 123, endPoint x: 743, endPoint y: 120, distance: 167.0
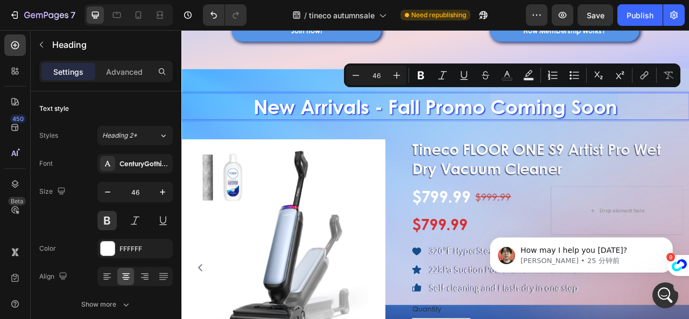
click at [689, 120] on p "New Arrivals - Fall Promo Coming Soon" at bounding box center [505, 127] width 644 height 32
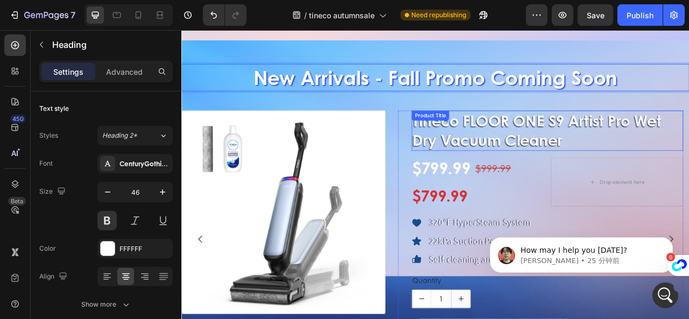
scroll to position [683, 0]
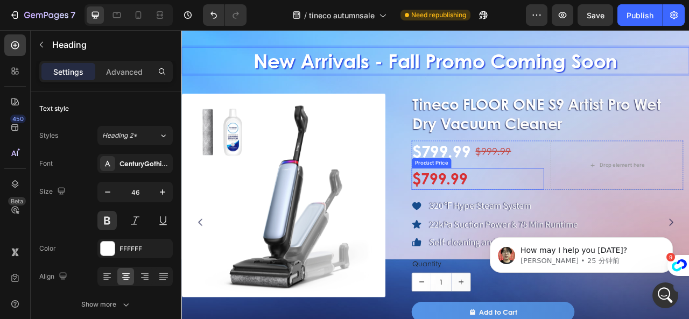
click at [596, 211] on div "$799.99" at bounding box center [558, 219] width 169 height 27
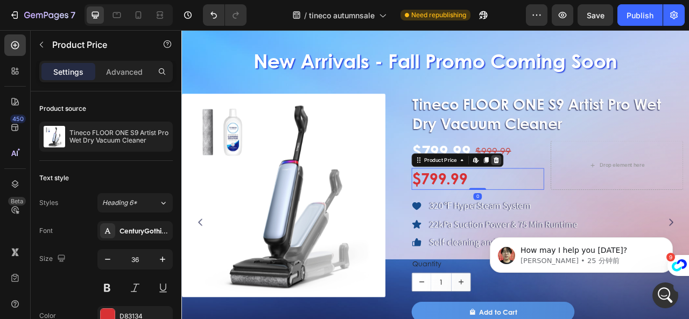
click at [580, 196] on icon at bounding box center [581, 196] width 7 height 8
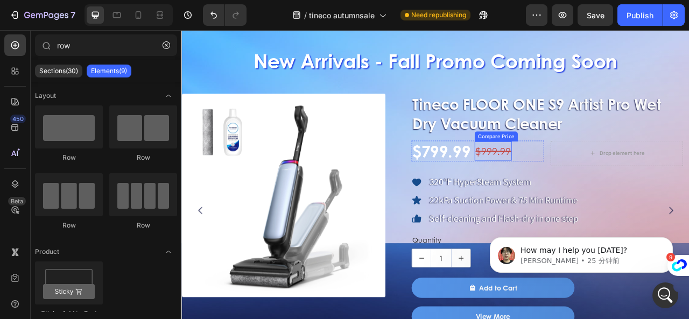
click at [584, 185] on div "$999.99" at bounding box center [577, 184] width 47 height 24
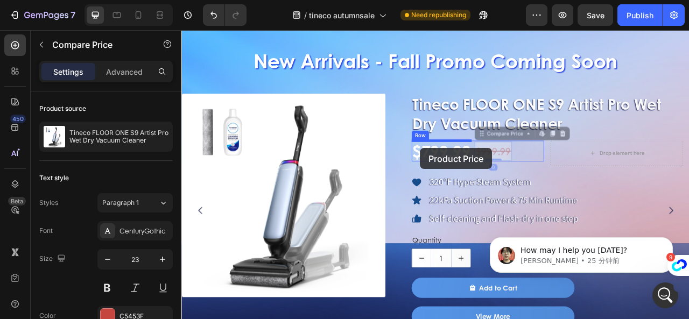
drag, startPoint x: 562, startPoint y: 164, endPoint x: 485, endPoint y: 180, distance: 78.8
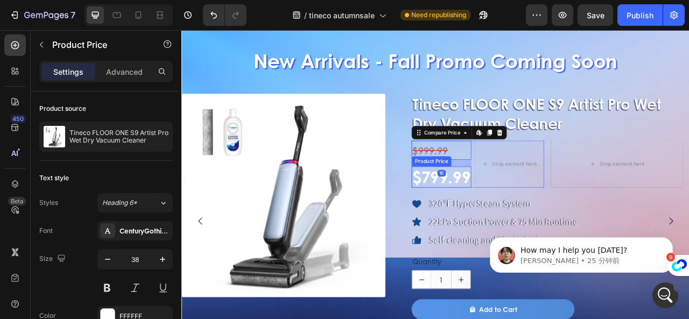
click at [528, 215] on div "$799.99" at bounding box center [512, 217] width 76 height 27
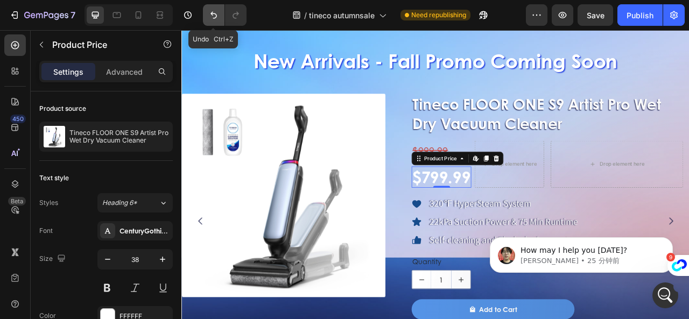
click at [210, 22] on button "Undo/Redo" at bounding box center [214, 15] width 22 height 22
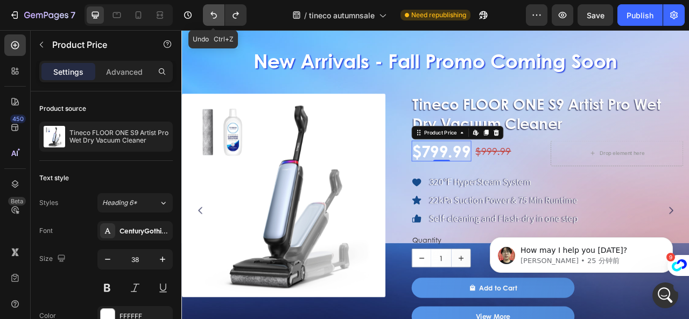
click at [210, 22] on button "Undo/Redo" at bounding box center [214, 15] width 22 height 22
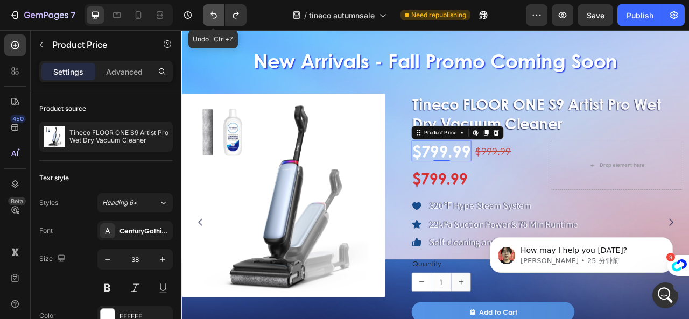
click at [210, 22] on button "Undo/Redo" at bounding box center [214, 15] width 22 height 22
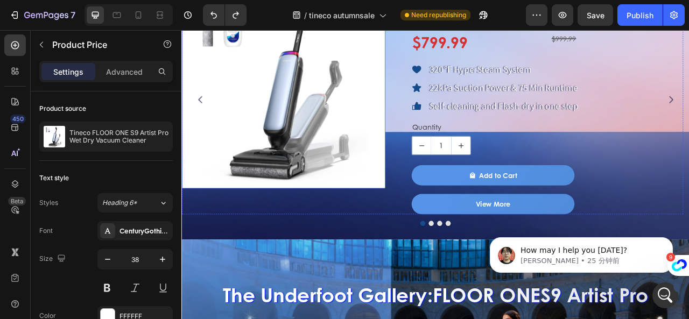
scroll to position [952, 0]
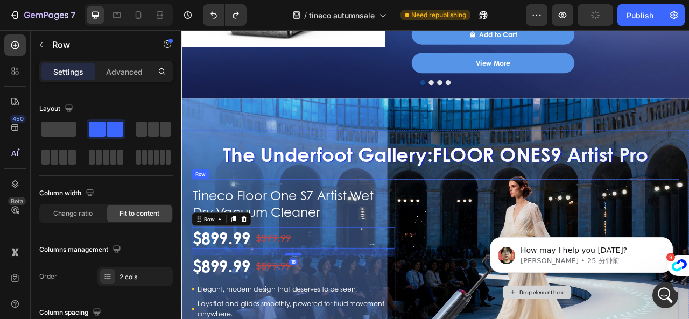
scroll to position [1060, 0]
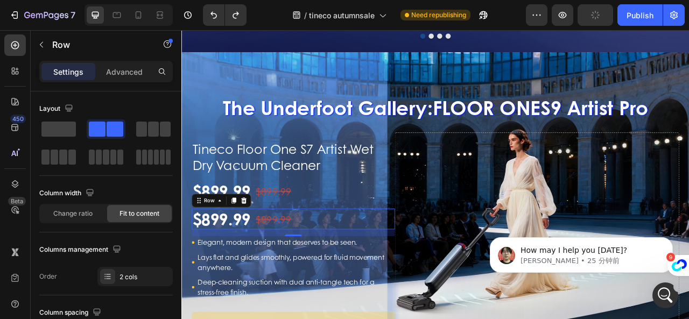
click at [393, 276] on div "$899.99 Product Price Product Price $899.99 Compare Price Compare Price Row 0" at bounding box center [323, 270] width 259 height 27
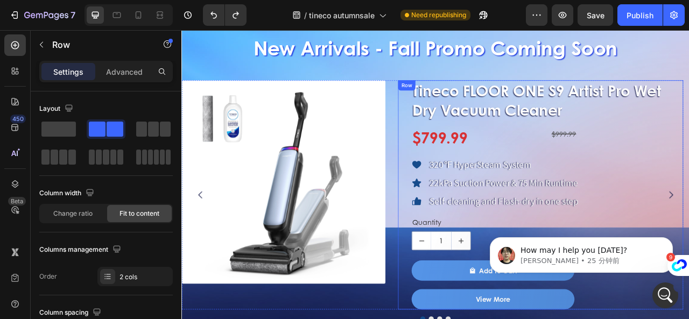
scroll to position [683, 0]
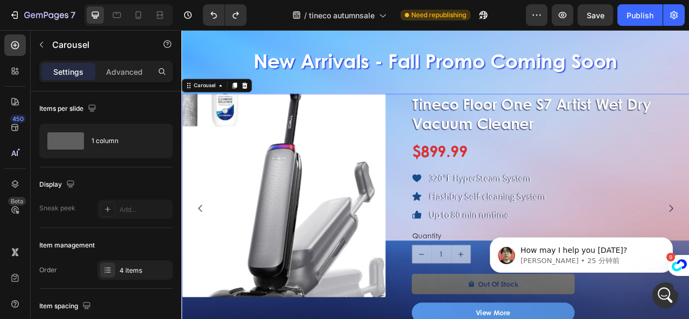
click at [371, 256] on img at bounding box center [311, 240] width 259 height 259
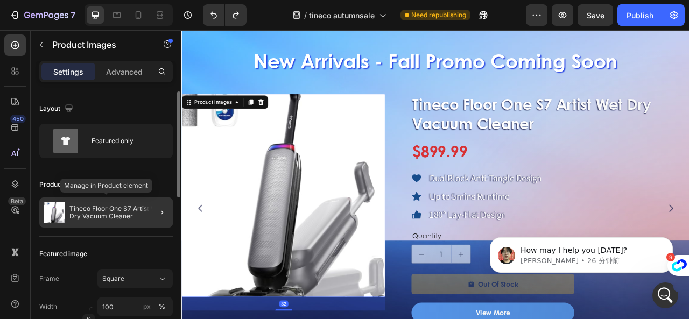
click at [110, 215] on p "Tineco Floor One S7 Artist Wet Dry Vacuum Cleaner" at bounding box center [118, 212] width 99 height 15
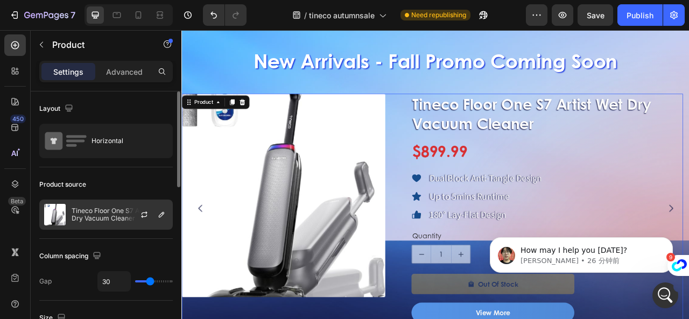
click at [107, 212] on p "Tineco Floor One S7 Artist Wet Dry Vacuum Cleaner" at bounding box center [120, 214] width 96 height 15
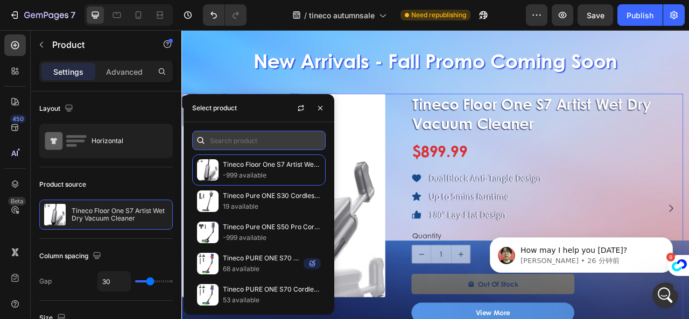
click at [226, 143] on input "text" at bounding box center [259, 140] width 134 height 19
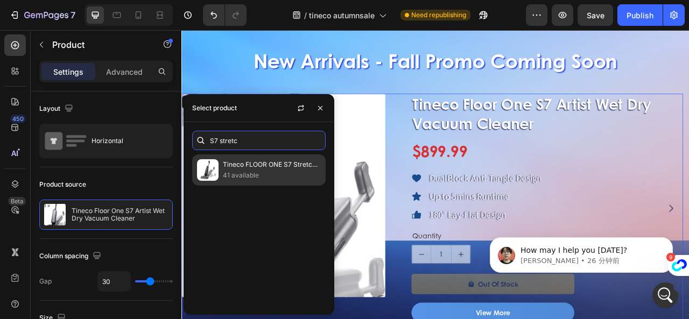
type input "S7 stretc"
click at [249, 179] on p "41 available" at bounding box center [272, 175] width 98 height 11
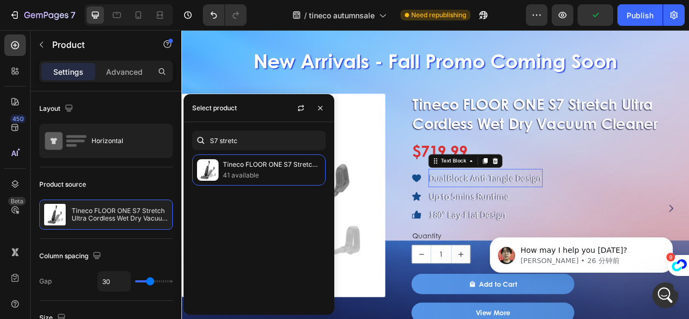
click at [609, 226] on p "DualBlock Anti-Tangle Design" at bounding box center [568, 219] width 143 height 22
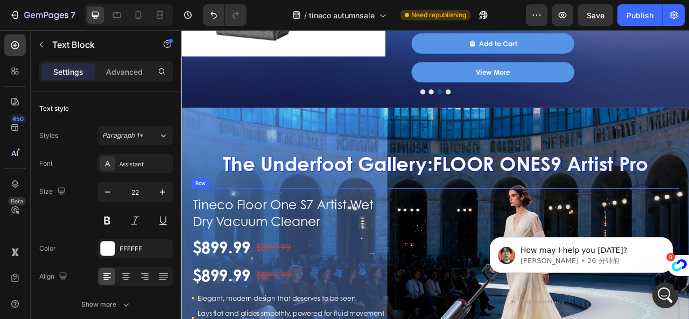
scroll to position [1006, 0]
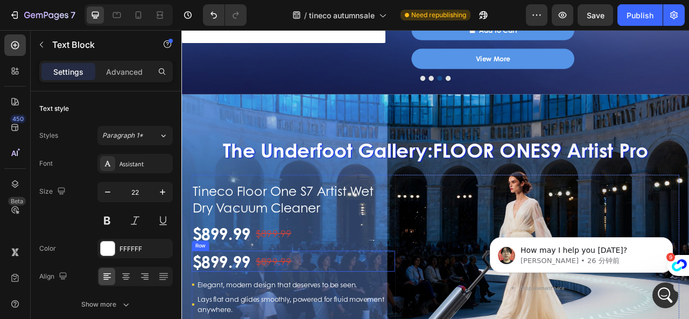
click at [351, 318] on div "$899.99 Product Price Product Price $899.99 Compare Price Compare Price Row" at bounding box center [323, 324] width 259 height 27
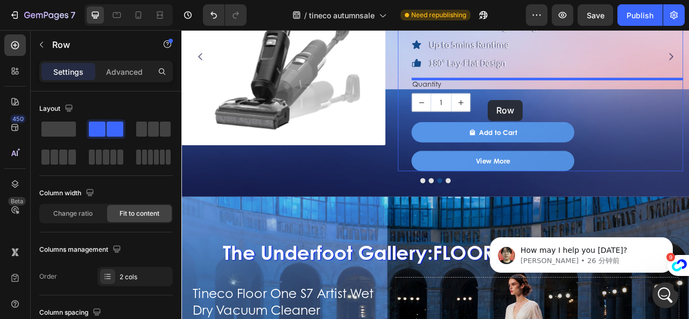
scroll to position [791, 0]
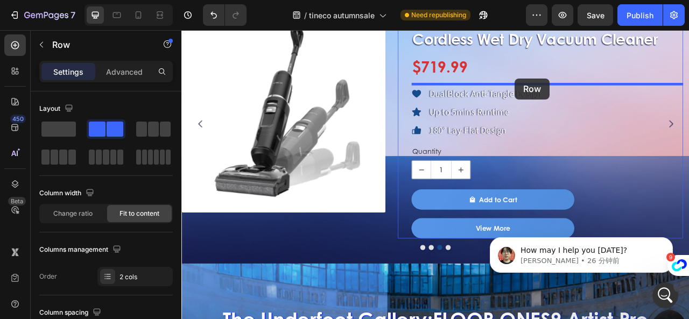
drag, startPoint x: 201, startPoint y: 306, endPoint x: 606, endPoint y: 92, distance: 458.3
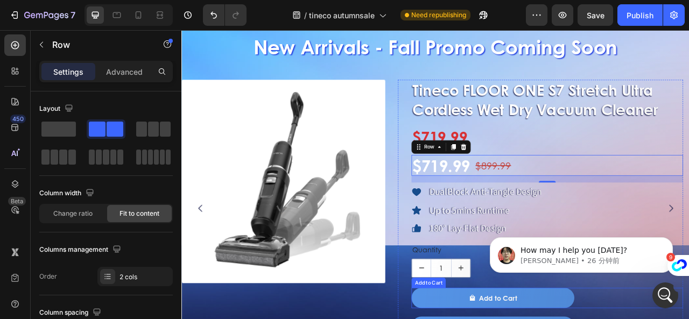
scroll to position [700, 0]
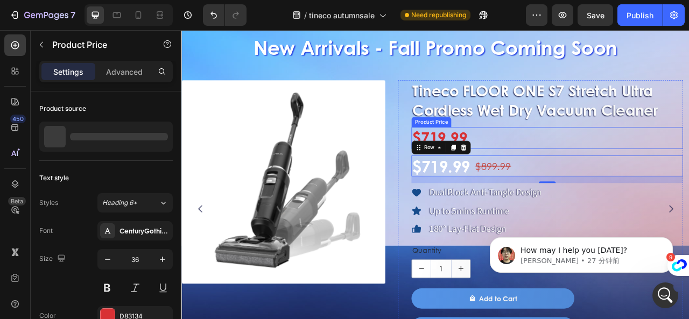
click at [512, 161] on div "$719.99" at bounding box center [647, 167] width 346 height 27
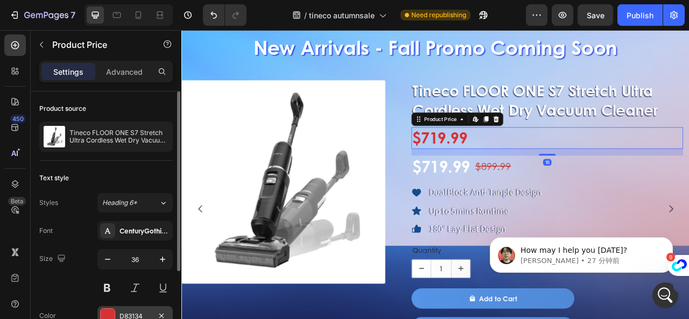
click at [149, 312] on div "D83134" at bounding box center [135, 317] width 31 height 10
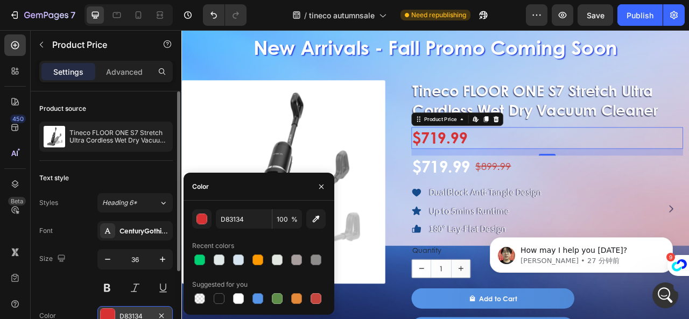
click at [149, 312] on div "D83134" at bounding box center [135, 317] width 31 height 10
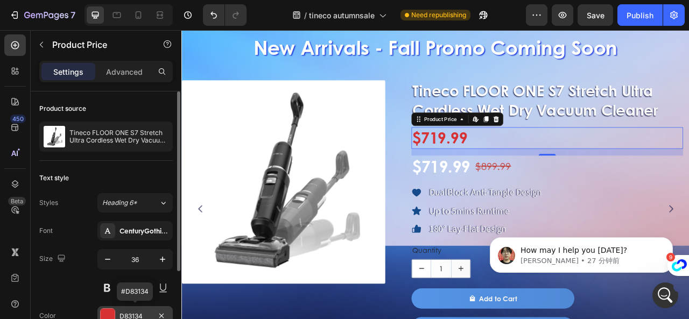
scroll to position [108, 0]
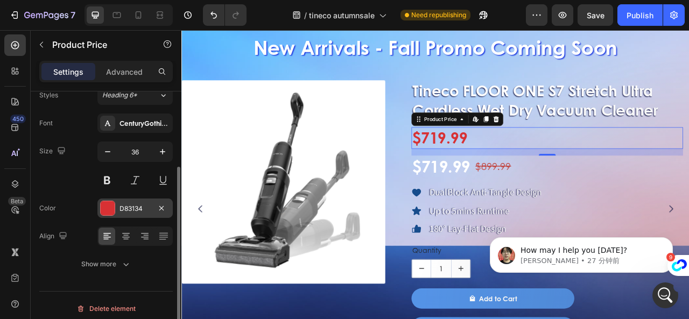
click at [118, 201] on div "D83134" at bounding box center [134, 208] width 75 height 19
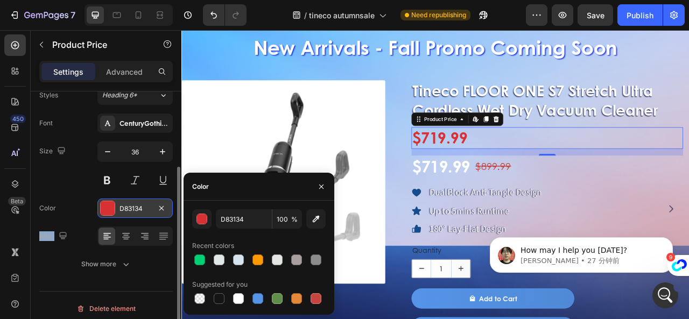
click at [118, 201] on div "D83134" at bounding box center [134, 208] width 75 height 19
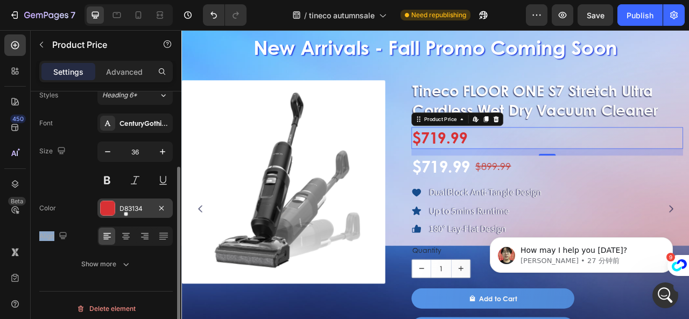
click at [141, 206] on div "D83134" at bounding box center [135, 209] width 31 height 10
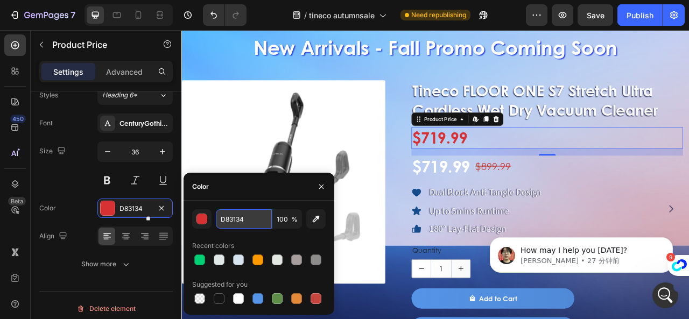
click at [253, 213] on input "D83134" at bounding box center [244, 219] width 56 height 19
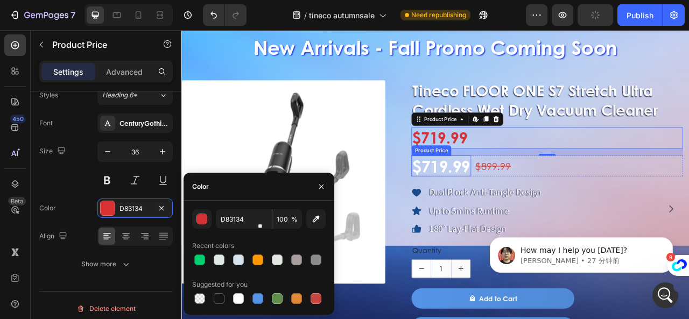
click at [496, 203] on div "$719.99" at bounding box center [512, 203] width 76 height 27
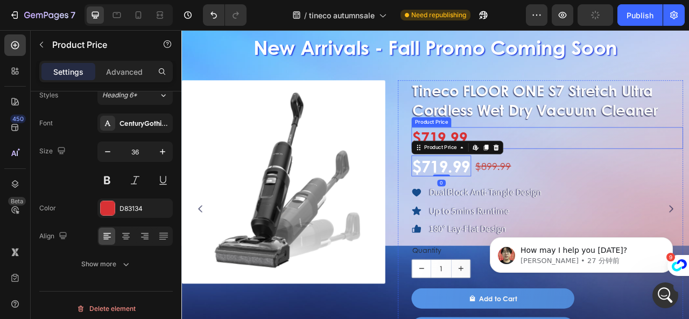
click at [524, 162] on div "$719.99" at bounding box center [647, 167] width 346 height 27
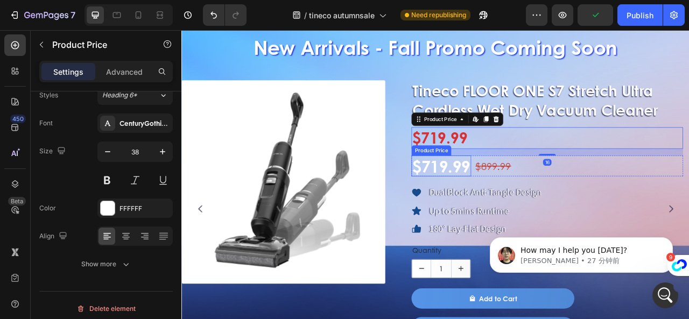
click at [515, 199] on div "$719.99" at bounding box center [512, 203] width 76 height 27
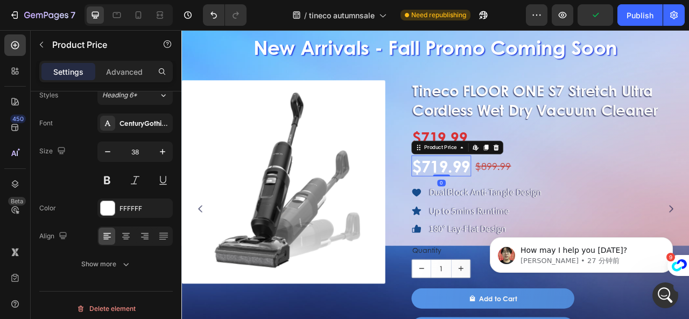
click at [515, 199] on div "$719.99" at bounding box center [512, 203] width 76 height 27
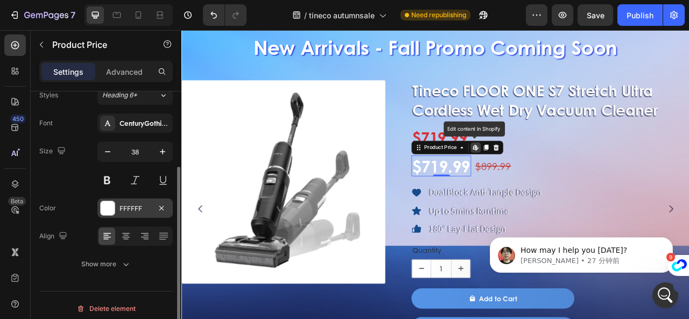
click at [108, 207] on div at bounding box center [108, 208] width 14 height 14
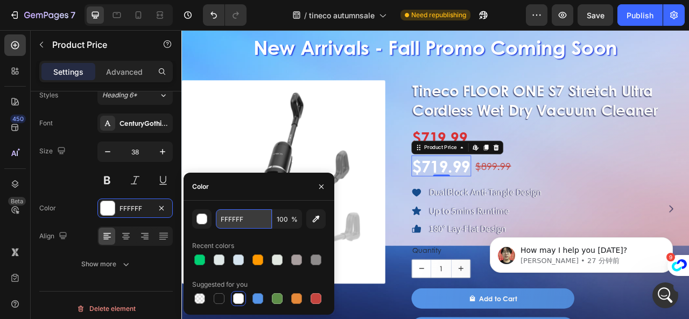
click at [241, 220] on input "FFFFFF" at bounding box center [244, 219] width 56 height 19
paste input "D83134"
type input "D83134"
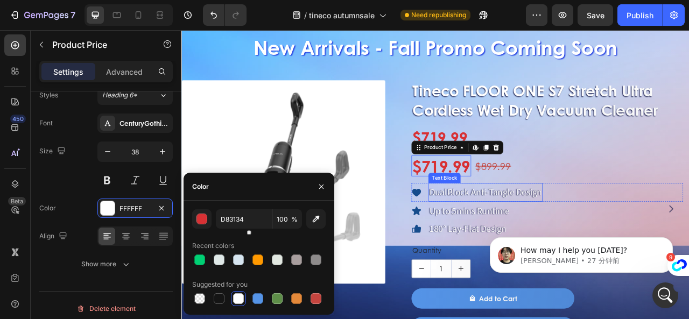
click at [568, 215] on div "Tineco FLOOR ONE S7 Stretch Ultra Cordless Wet Dry Vacuum Cleaner Product Title…" at bounding box center [647, 257] width 346 height 327
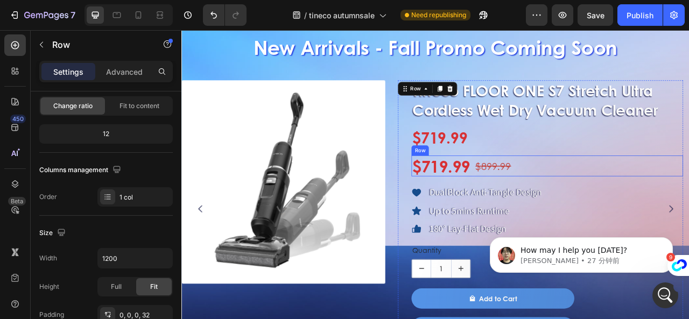
scroll to position [0, 0]
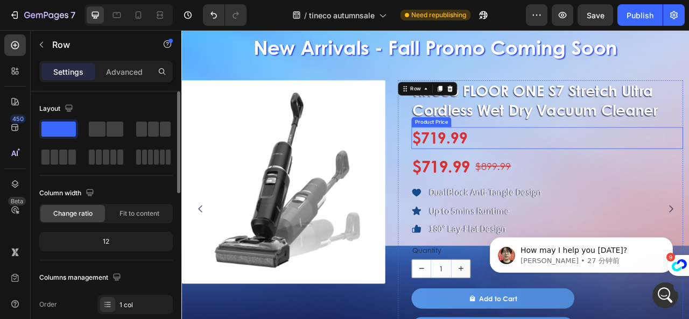
click at [570, 171] on div "$719.99" at bounding box center [647, 167] width 346 height 27
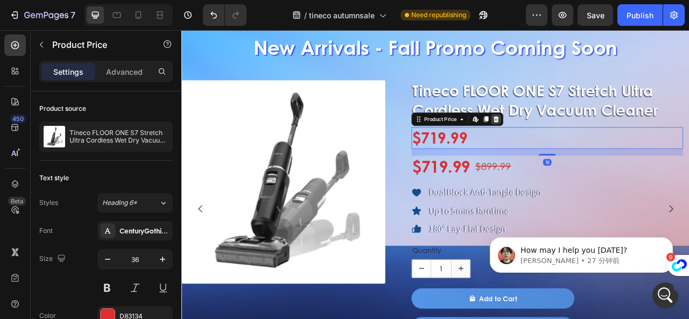
click at [578, 140] on icon at bounding box center [581, 143] width 9 height 9
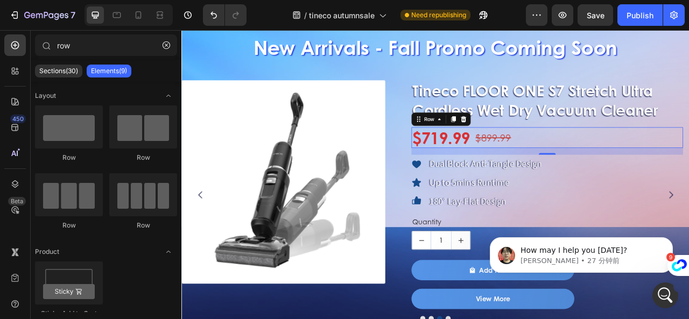
click at [632, 174] on div "$719.99 Product Price Product Price $899.99 Compare Price Compare Price Row 0" at bounding box center [647, 167] width 346 height 27
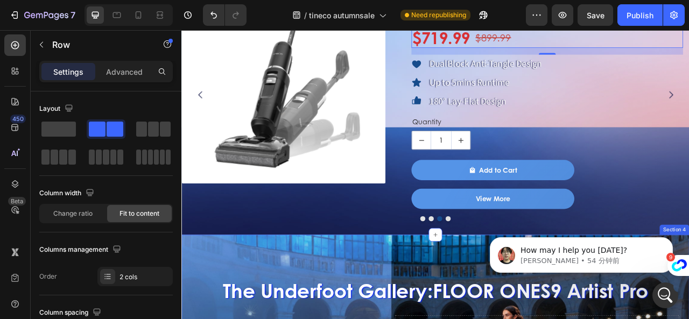
scroll to position [754, 0]
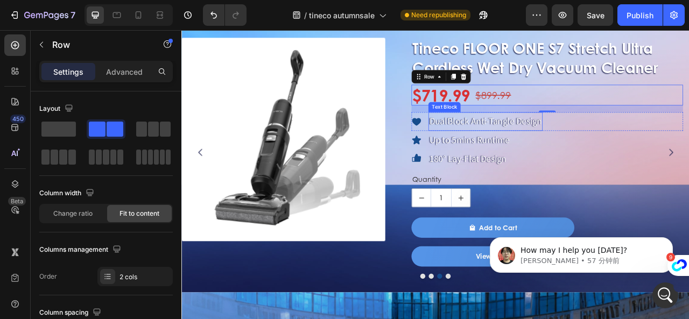
click at [561, 144] on p "DualBlock Anti-Tangle Design" at bounding box center [568, 147] width 143 height 22
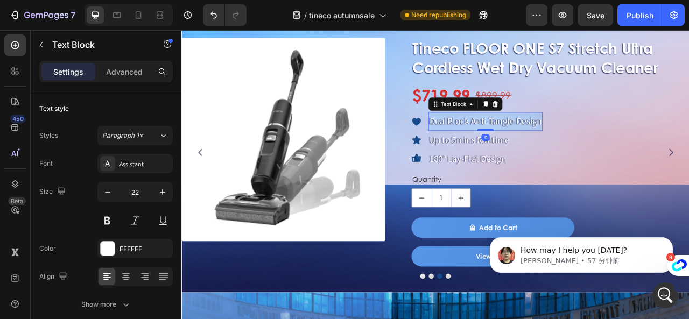
click at [561, 144] on p "DualBlock Anti-Tangle Design" at bounding box center [568, 147] width 143 height 22
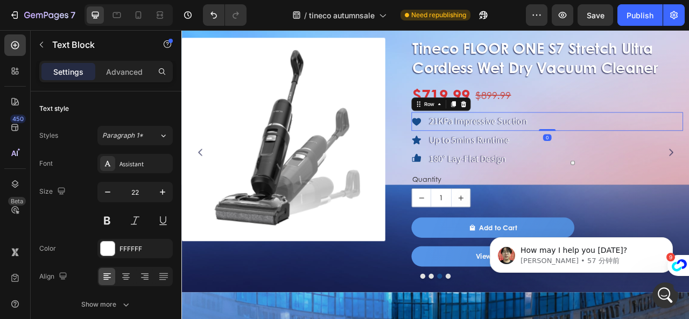
click at [668, 152] on div "Icon 21KPa Impressive Suction Text Block Row 0" at bounding box center [647, 147] width 346 height 24
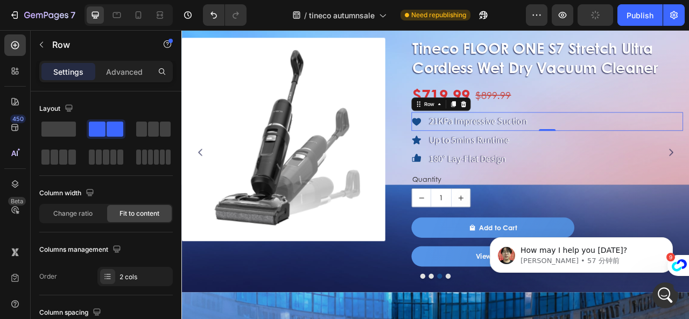
click at [689, 135] on div "Icon 21KPa Impressive Suction Text Block Row 0" at bounding box center [647, 147] width 346 height 24
click at [689, 158] on div "Icon Up to 5mins Runtime Text Block Row" at bounding box center [647, 170] width 346 height 24
click at [689, 131] on div "Tineco FLOOR ONE S7 Stretch Ultra Cordless Wet Dry Vacuum Cleaner Product Title…" at bounding box center [647, 185] width 346 height 291
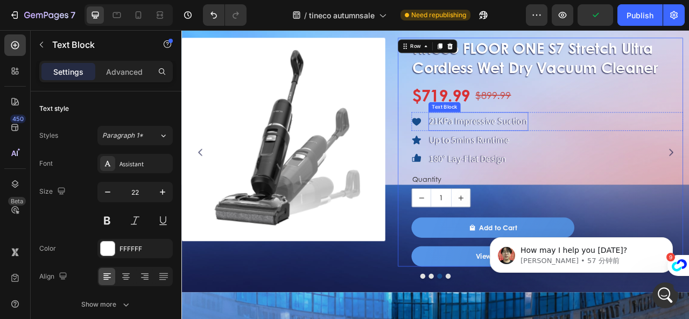
click at [499, 145] on p "21KPa Impressive Suction" at bounding box center [559, 147] width 125 height 22
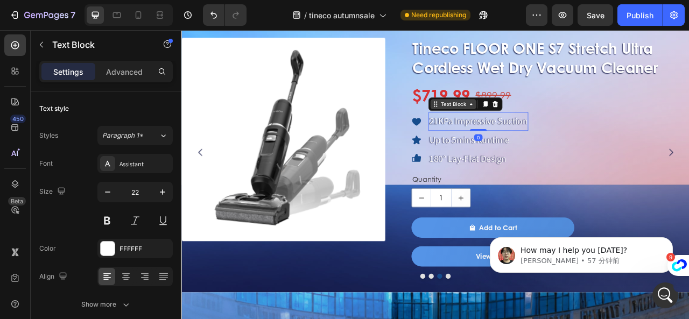
click at [514, 127] on div "Text Block" at bounding box center [527, 125] width 37 height 10
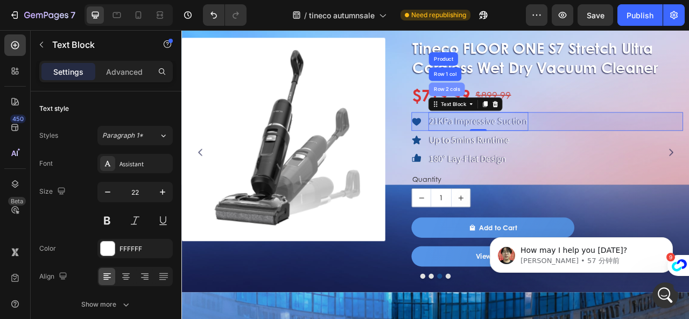
click at [520, 102] on div "Row 2 cols" at bounding box center [518, 105] width 37 height 6
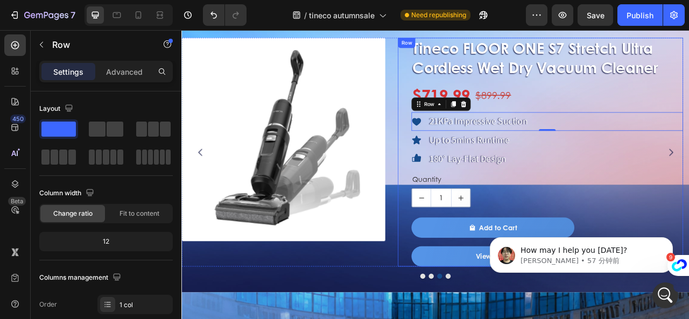
click at [689, 228] on div "Tineco FLOOR ONE S7 Stretch Ultra Cordless Wet Dry Vacuum Cleaner Product Title…" at bounding box center [647, 185] width 346 height 291
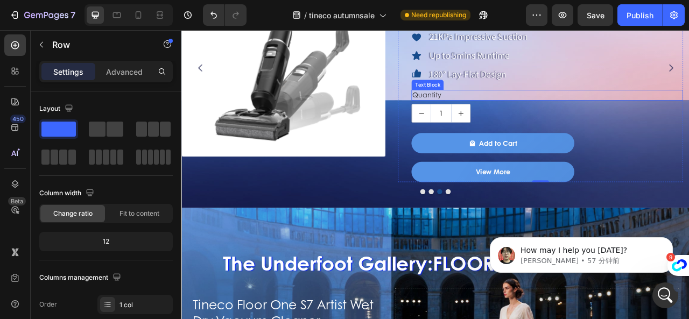
scroll to position [700, 0]
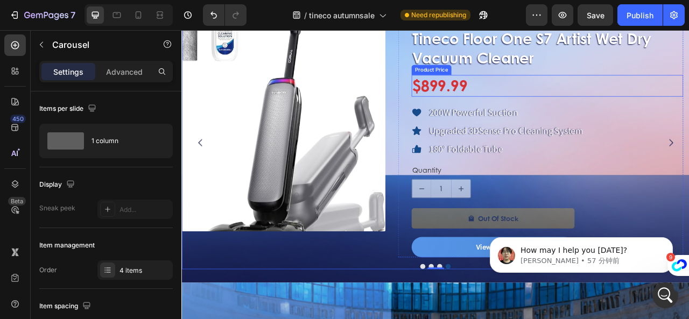
scroll to position [808, 0]
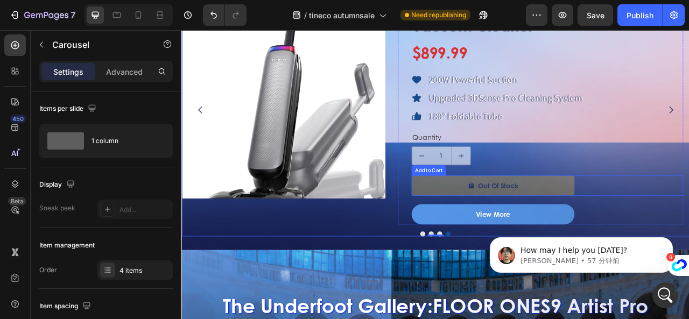
click at [647, 229] on button "Out Of Stock" at bounding box center [577, 228] width 207 height 26
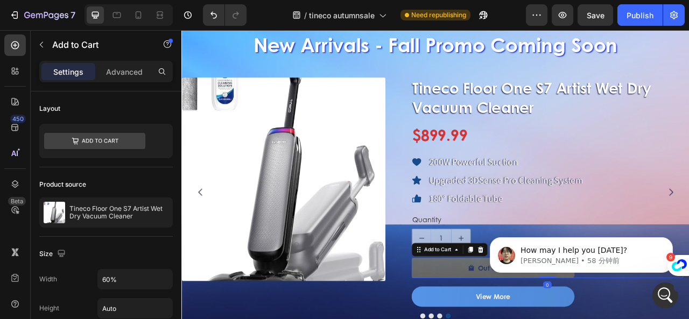
scroll to position [700, 0]
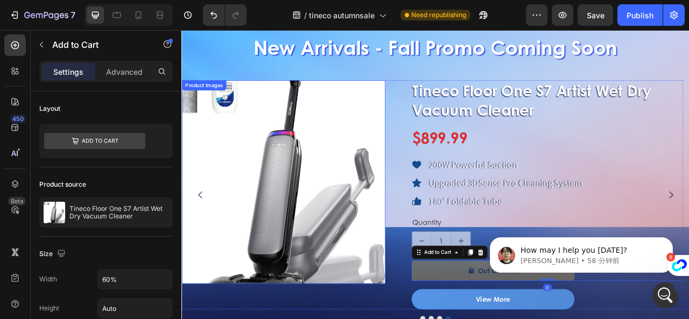
click at [250, 146] on img at bounding box center [311, 223] width 259 height 259
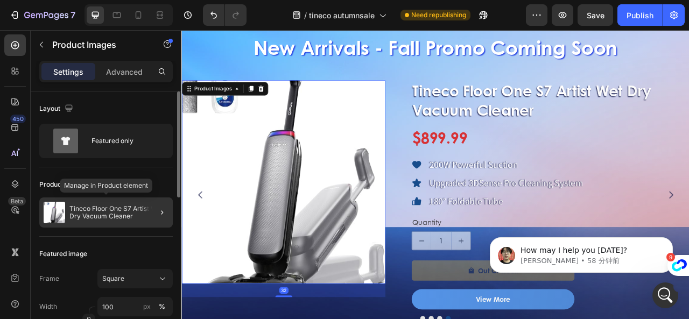
click at [116, 215] on p "Tineco Floor One S7 Artist Wet Dry Vacuum Cleaner" at bounding box center [118, 212] width 99 height 15
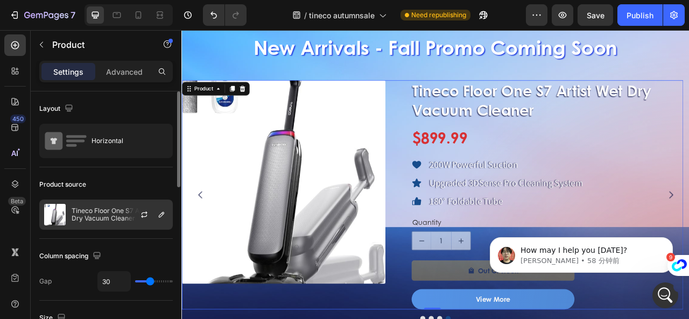
click at [110, 216] on p "Tineco Floor One S7 Artist Wet Dry Vacuum Cleaner" at bounding box center [120, 214] width 96 height 15
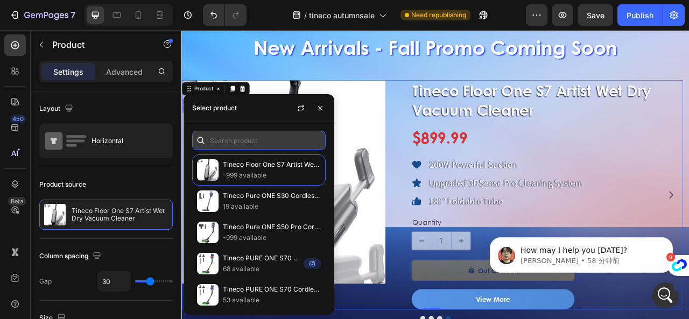
click at [243, 135] on input "text" at bounding box center [259, 140] width 134 height 19
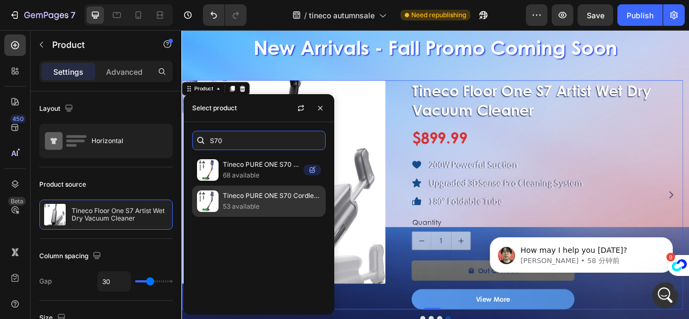
type input "S70"
click at [271, 201] on p "53 available" at bounding box center [272, 206] width 98 height 11
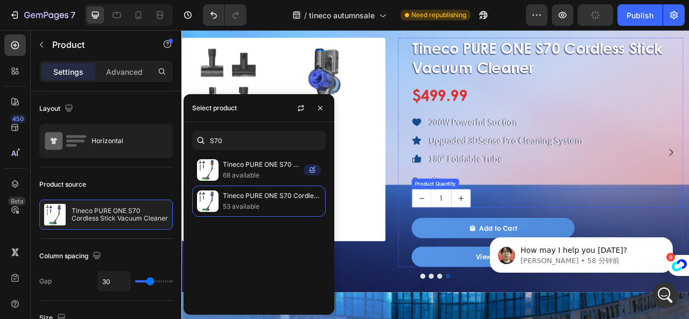
scroll to position [592, 0]
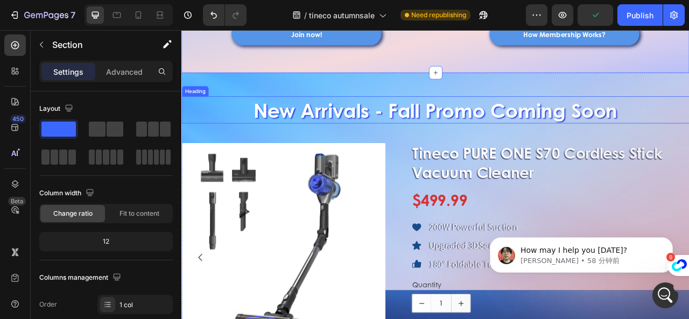
scroll to position [646, 0]
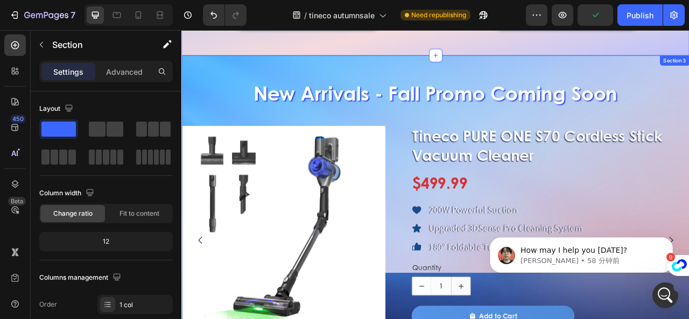
click at [689, 62] on div "New Arrivals - Fall Promo Coming Soon Heading Product Images Tineco FLOOR ONE S…" at bounding box center [505, 269] width 646 height 414
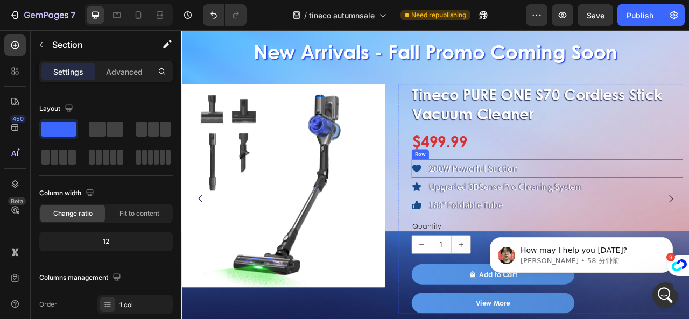
scroll to position [808, 0]
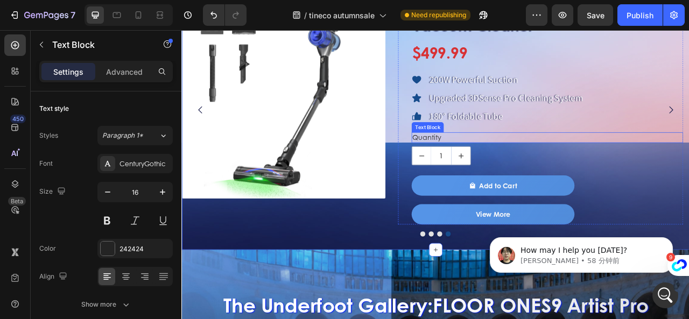
click at [689, 164] on div "Quantity" at bounding box center [647, 167] width 346 height 13
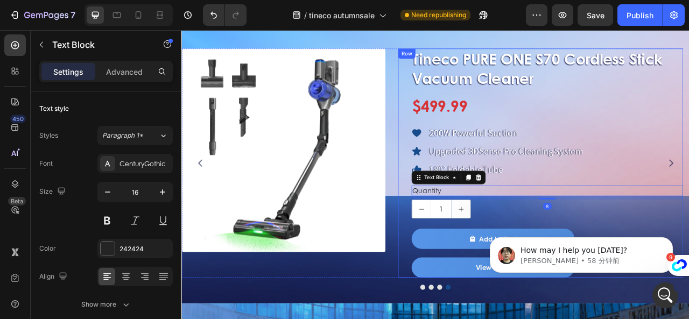
scroll to position [700, 0]
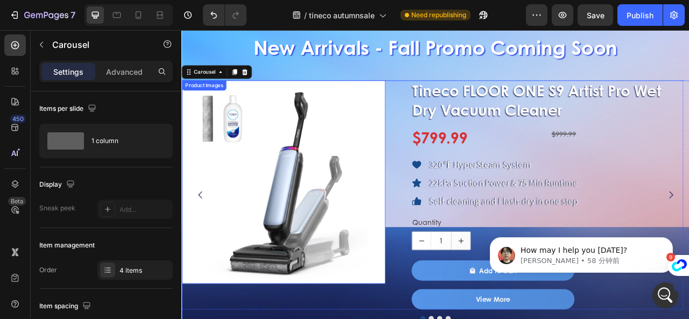
click at [382, 160] on img at bounding box center [311, 223] width 259 height 259
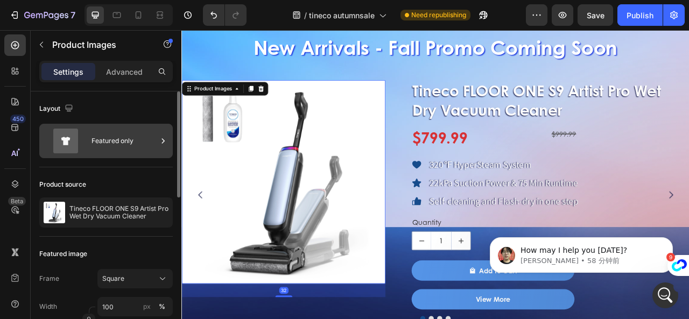
click at [101, 146] on div "Featured only" at bounding box center [125, 141] width 66 height 25
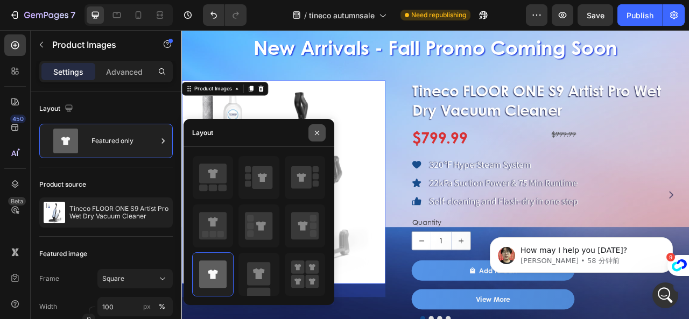
drag, startPoint x: 323, startPoint y: 134, endPoint x: 161, endPoint y: 137, distance: 162.2
click at [323, 134] on button "button" at bounding box center [317, 132] width 17 height 17
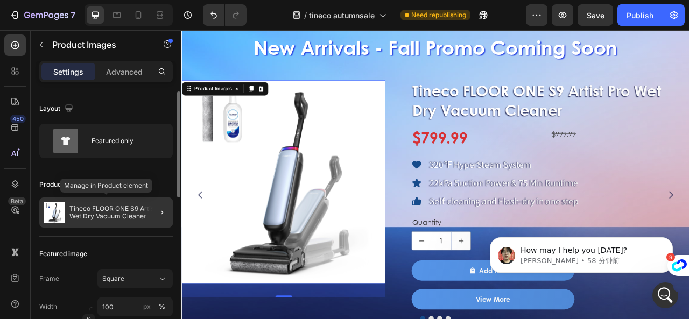
click at [131, 204] on div "Tineco FLOOR ONE S9 Artist Pro Wet Dry Vacuum Cleaner" at bounding box center [106, 213] width 134 height 30
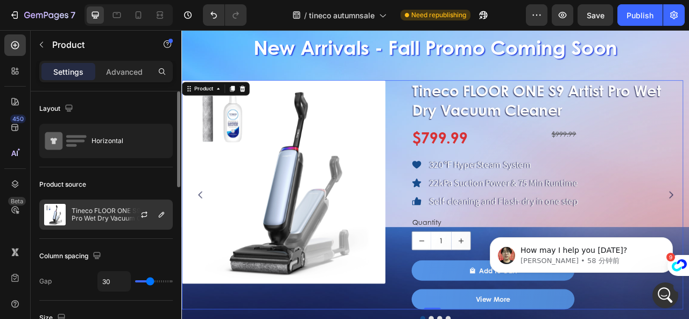
click at [127, 217] on div at bounding box center [148, 214] width 47 height 29
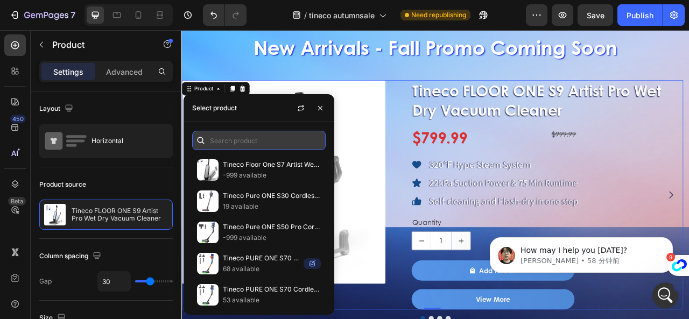
click at [234, 140] on input "text" at bounding box center [259, 140] width 134 height 19
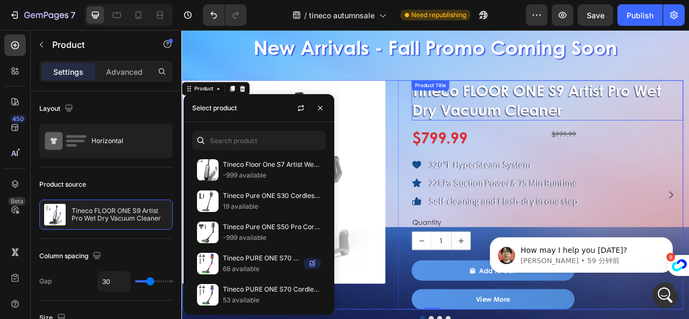
click at [492, 126] on h1 "Tineco FLOOR ONE S9 Artist Pro Wet Dry Vacuum Cleaner" at bounding box center [647, 119] width 346 height 51
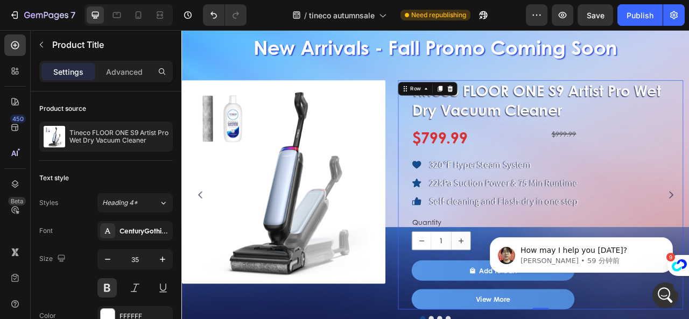
click at [458, 113] on div "Tineco FLOOR ONE S9 Artist Pro Wet Dry Vacuum Cleaner Product Title $799.99 Pro…" at bounding box center [638, 240] width 363 height 292
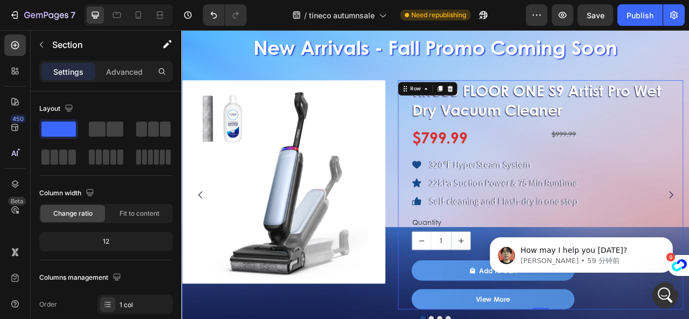
click at [452, 92] on div "New Arrivals - Fall Promo Coming Soon Heading Product Images Tineco FLOOR ONE S…" at bounding box center [505, 211] width 646 height 379
click at [452, 73] on div "New Arrivals - Fall Promo Coming Soon Heading Product Images Tineco FLOOR ONE S…" at bounding box center [505, 211] width 646 height 379
click at [452, 76] on div "New Arrivals - Fall Promo Coming Soon Heading Product Images Tineco FLOOR ONE S…" at bounding box center [505, 211] width 646 height 379
click at [458, 97] on div "Row" at bounding box center [494, 104] width 75 height 17
click at [469, 100] on icon at bounding box center [466, 104] width 9 height 9
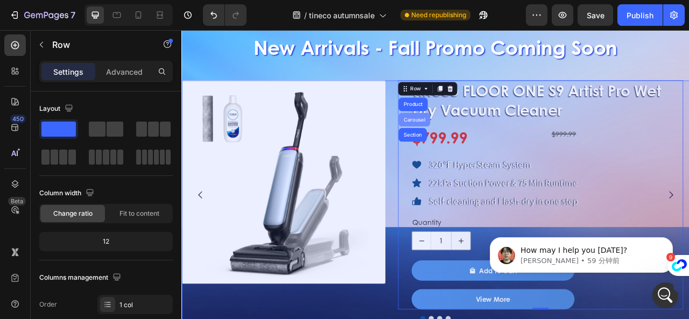
click at [480, 141] on div "Carousel" at bounding box center [478, 144] width 32 height 6
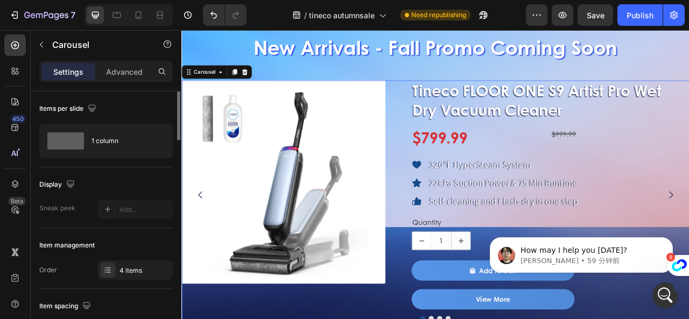
scroll to position [54, 0]
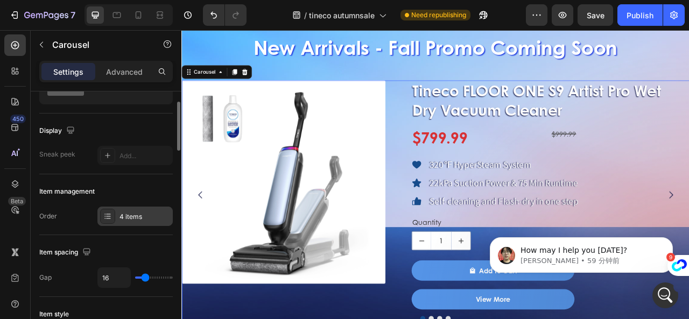
click at [113, 214] on div at bounding box center [107, 216] width 15 height 15
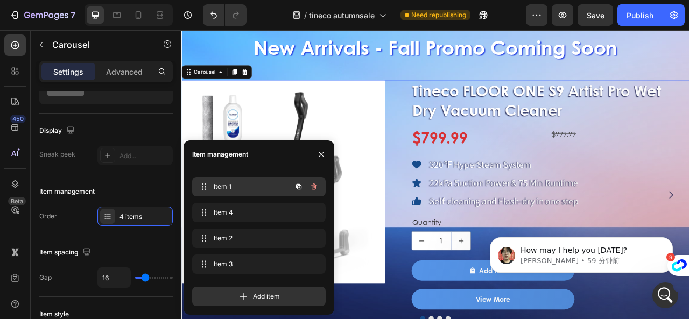
click at [231, 188] on span "Item 1" at bounding box center [244, 187] width 61 height 10
click at [224, 187] on span "Item 1" at bounding box center [244, 187] width 61 height 10
click at [221, 213] on span "Item 4" at bounding box center [252, 213] width 80 height 10
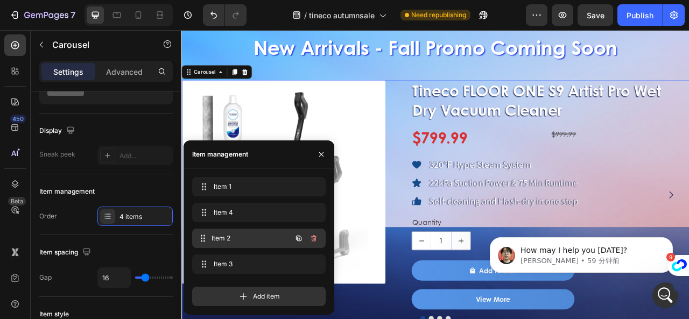
click at [224, 239] on span "Item 2" at bounding box center [252, 239] width 80 height 10
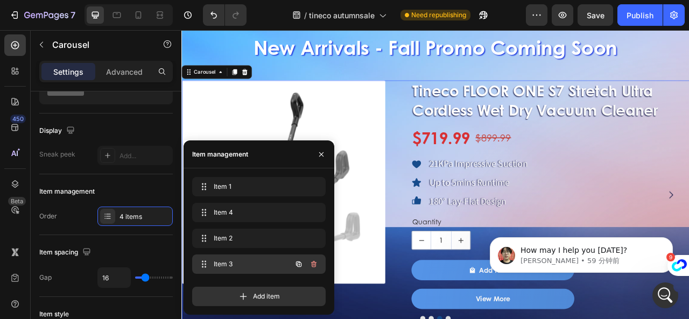
click at [212, 264] on div "Item 3 Item 3" at bounding box center [244, 264] width 95 height 15
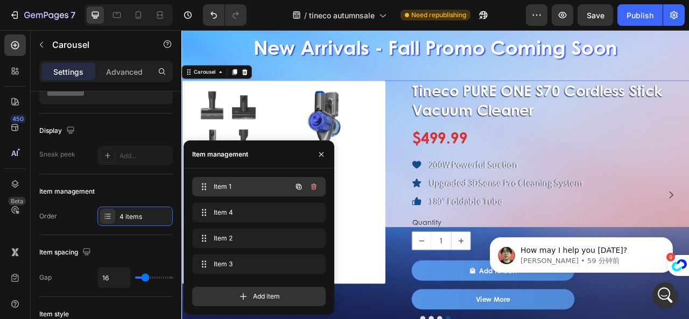
click at [235, 191] on span "Item 1" at bounding box center [244, 187] width 61 height 10
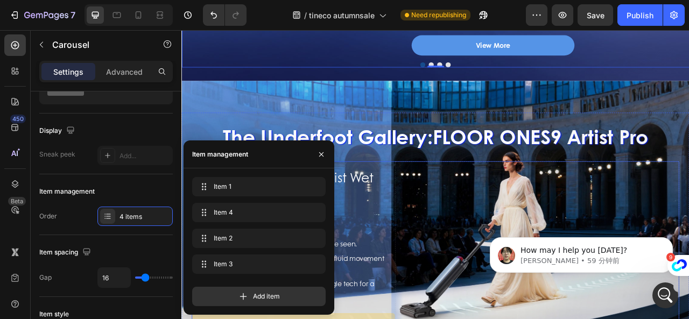
scroll to position [916, 0]
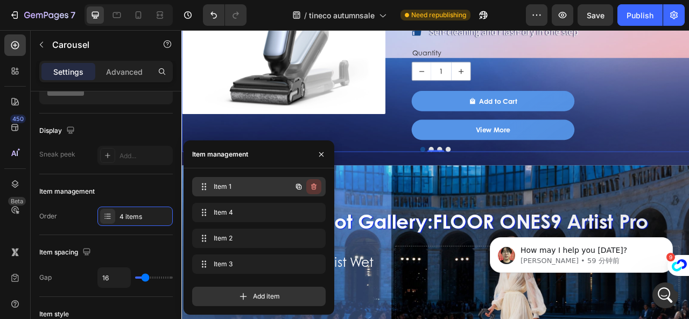
click at [311, 188] on icon "button" at bounding box center [314, 187] width 9 height 9
click at [312, 190] on div "Delete" at bounding box center [307, 187] width 20 height 10
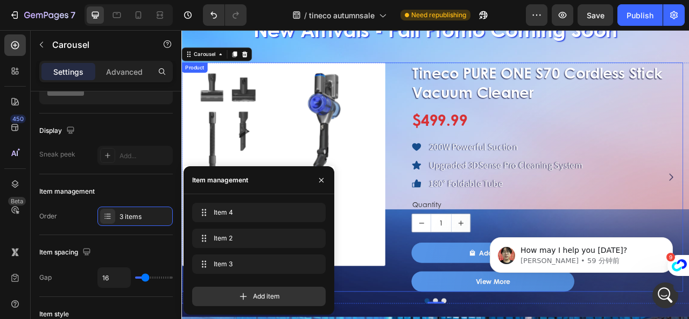
scroll to position [700, 0]
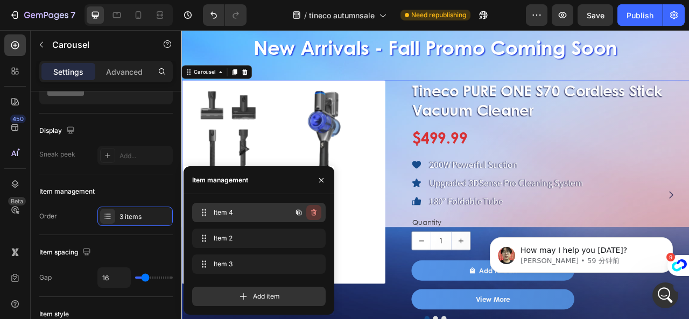
click at [310, 215] on icon "button" at bounding box center [314, 212] width 9 height 9
click at [310, 215] on div "Delete" at bounding box center [307, 213] width 20 height 10
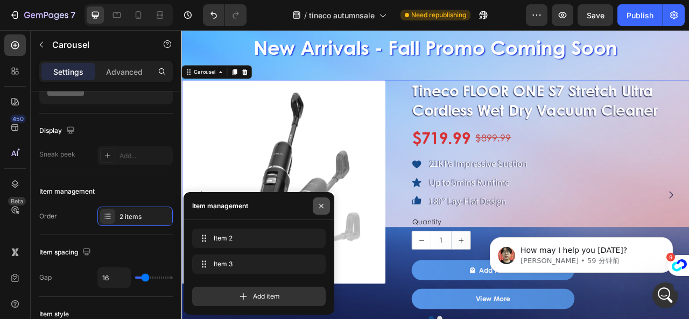
click at [322, 205] on icon "button" at bounding box center [321, 206] width 9 height 9
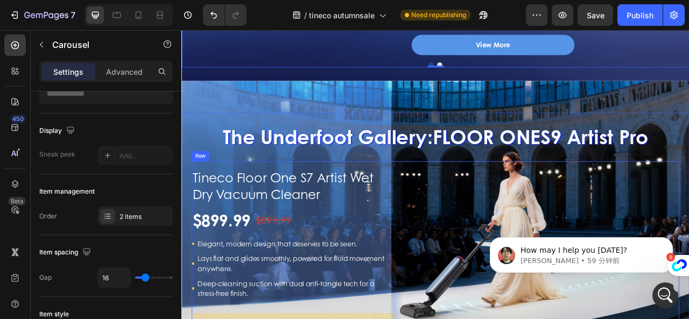
scroll to position [1077, 0]
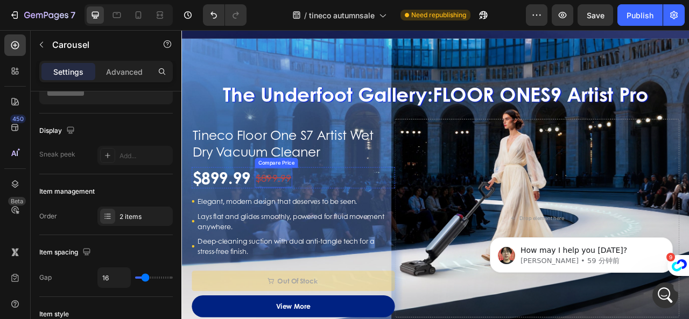
click at [298, 214] on div "$899.99" at bounding box center [298, 218] width 47 height 24
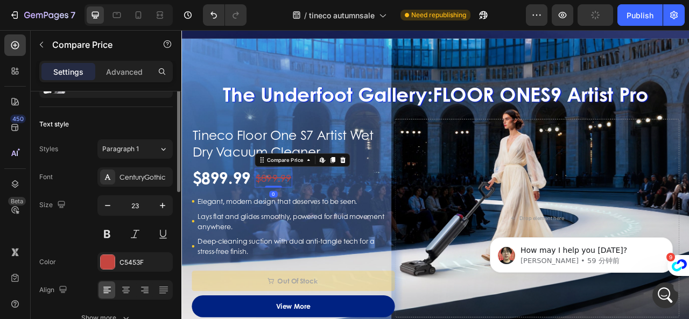
scroll to position [0, 0]
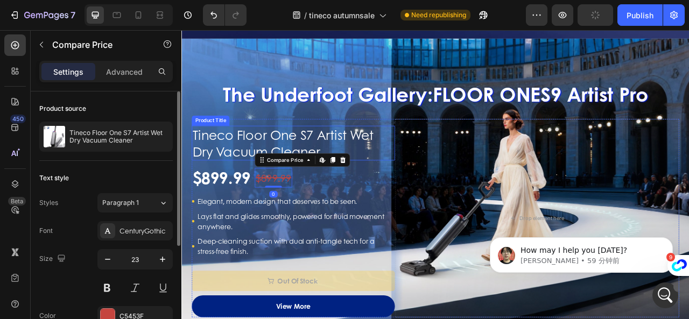
click at [306, 182] on h1 "Tineco Floor One S7 Artist Wet Dry Vacuum Cleaner" at bounding box center [323, 174] width 259 height 44
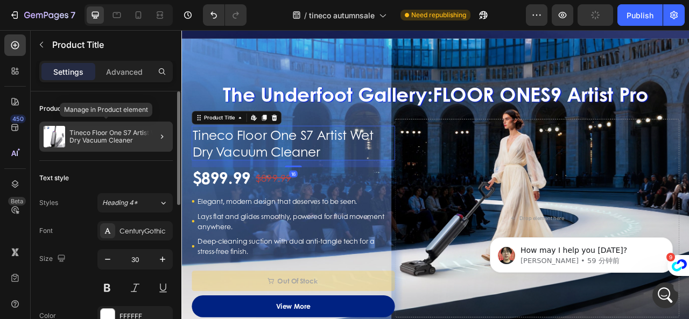
click at [108, 139] on p "Tineco Floor One S7 Artist Wet Dry Vacuum Cleaner" at bounding box center [118, 136] width 99 height 15
